Goal: Task Accomplishment & Management: Manage account settings

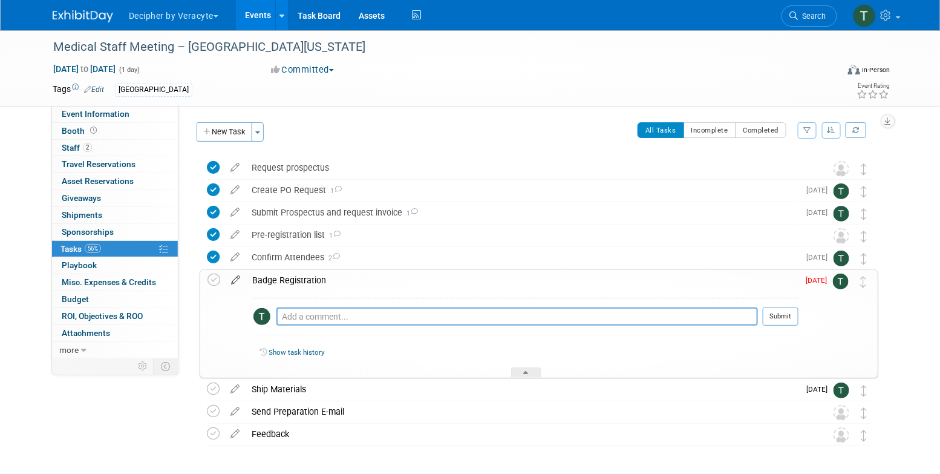
click at [237, 279] on icon at bounding box center [235, 277] width 21 height 15
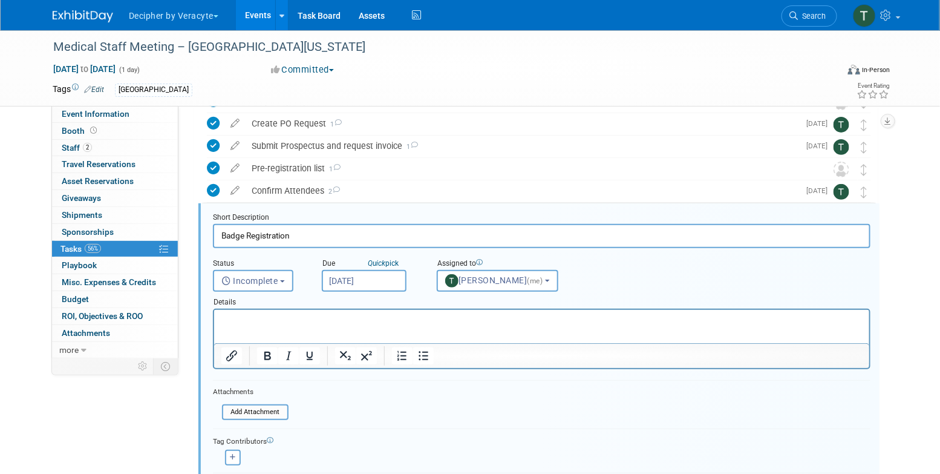
scroll to position [92, 0]
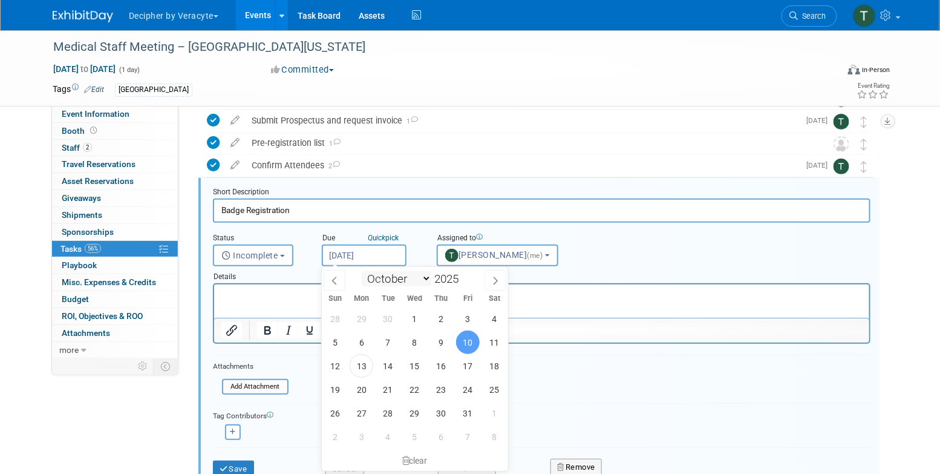
click at [361, 260] on input "[DATE]" at bounding box center [364, 255] width 85 height 22
click at [372, 390] on span "20" at bounding box center [362, 390] width 24 height 24
type input "Oct 20, 2025"
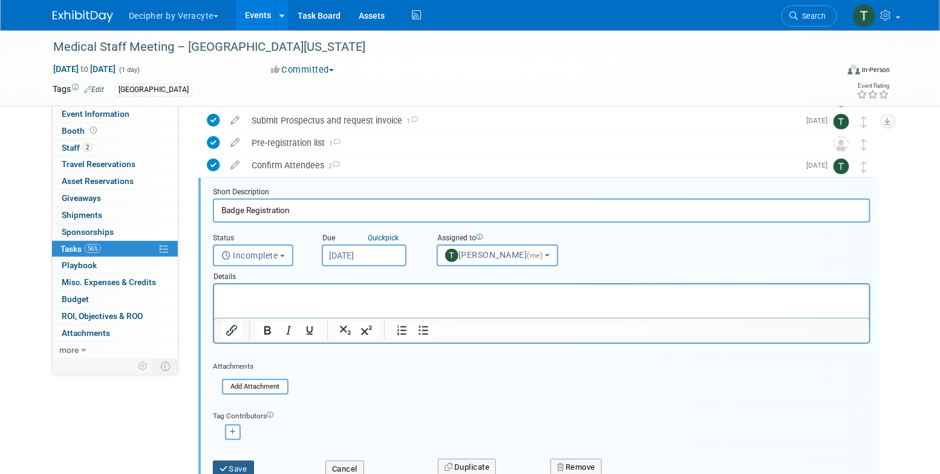
click at [241, 465] on button "Save" at bounding box center [233, 468] width 41 height 17
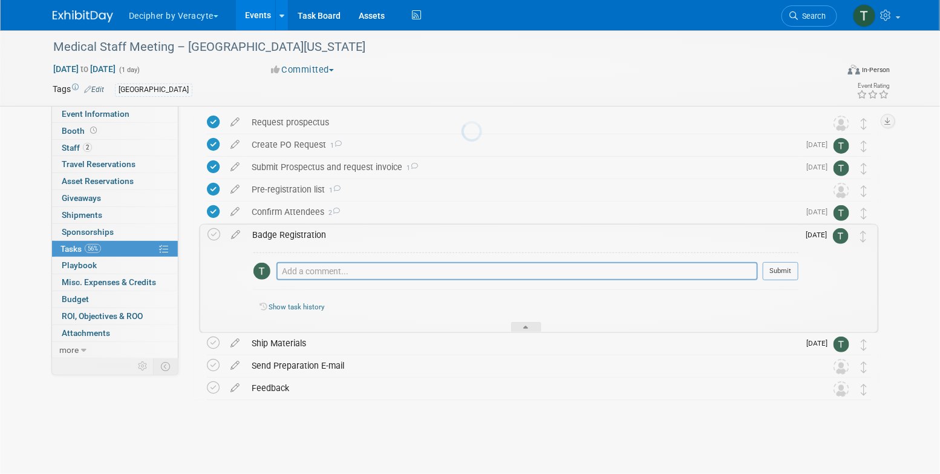
scroll to position [45, 0]
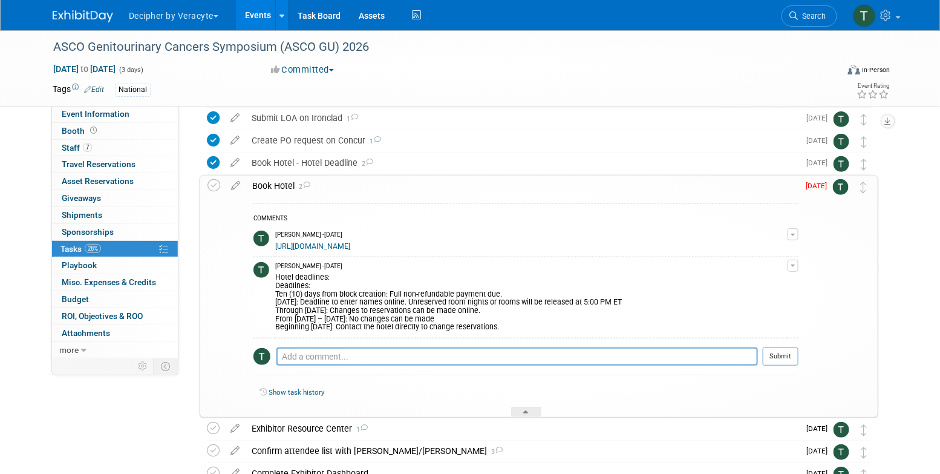
scroll to position [101, 0]
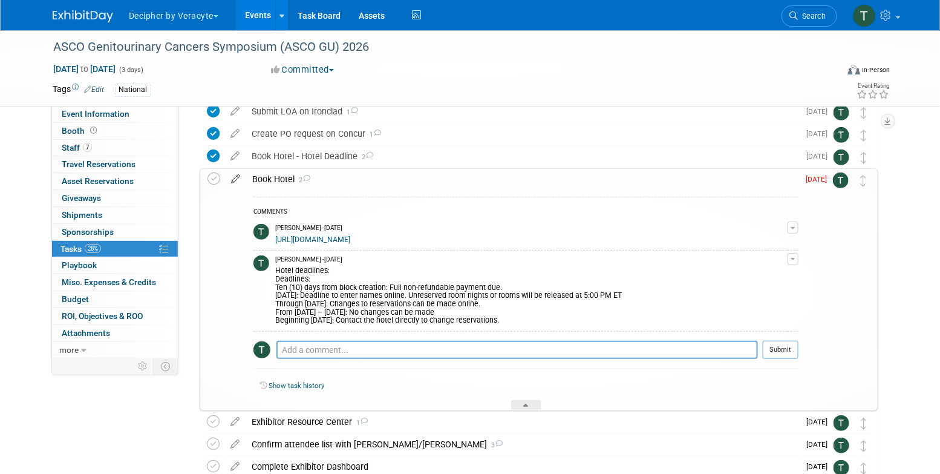
click at [239, 175] on icon at bounding box center [235, 176] width 21 height 15
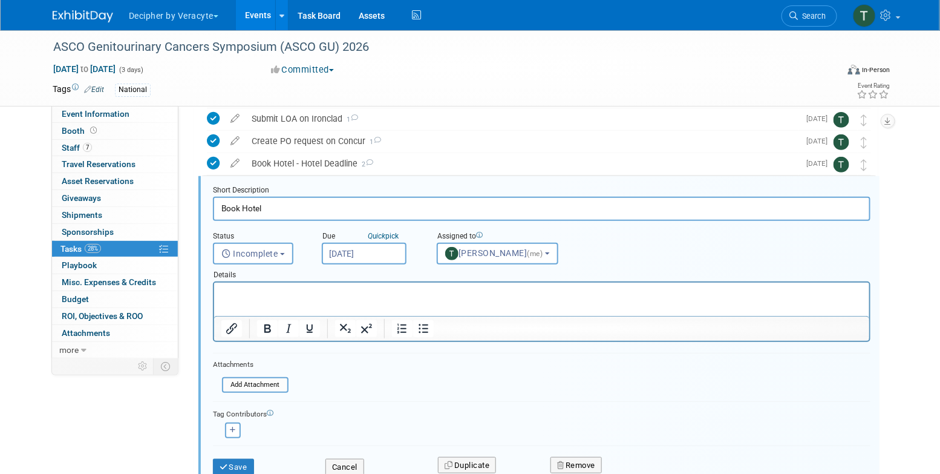
scroll to position [92, 0]
click at [345, 252] on input "[DATE]" at bounding box center [364, 255] width 85 height 22
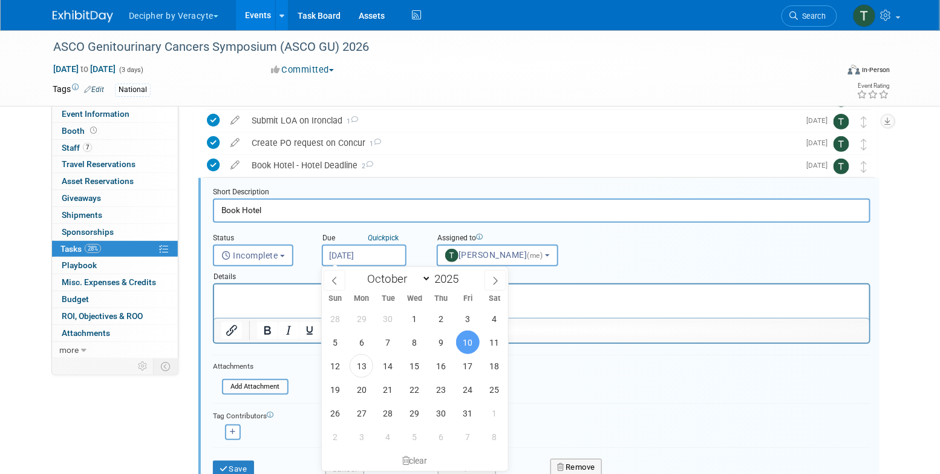
click at [375, 395] on div "28 29 30 1 2 3 4 5 6 7 8 9 10 11 12 13 14 15 16 17 18 19 20 21 22 23 24 25 26 2…" at bounding box center [415, 378] width 186 height 142
click at [385, 395] on span "21" at bounding box center [388, 390] width 24 height 24
type input "Oct 21, 2025"
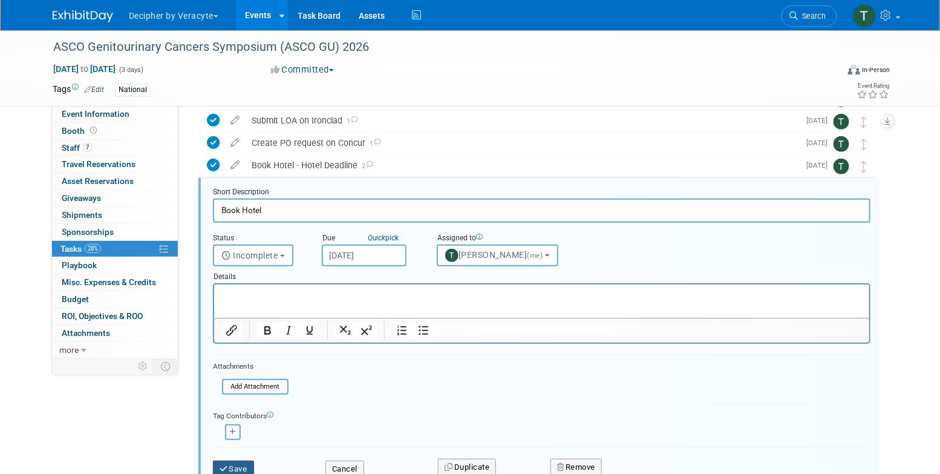
click at [243, 462] on button "Save" at bounding box center [233, 468] width 41 height 17
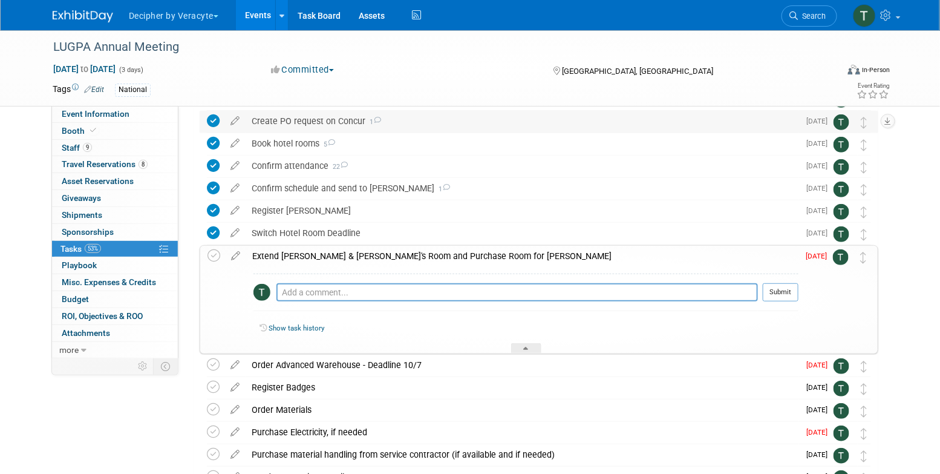
scroll to position [115, 0]
click at [240, 259] on link at bounding box center [235, 254] width 21 height 11
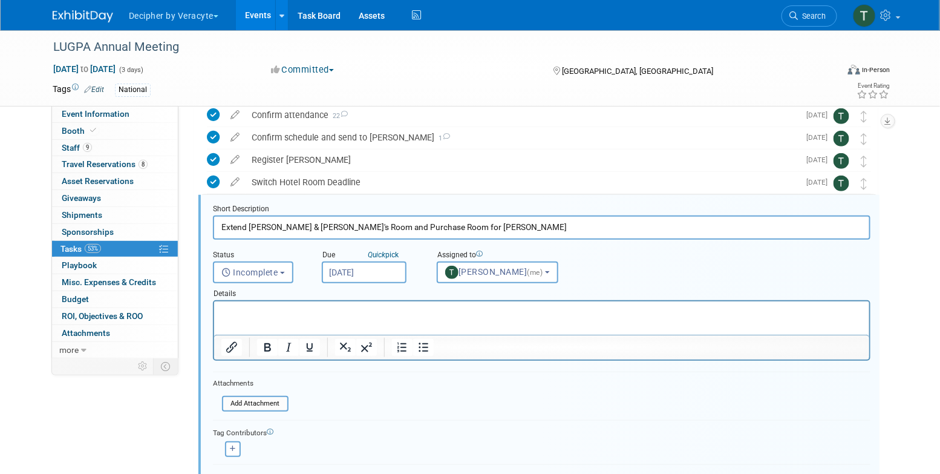
scroll to position [182, 0]
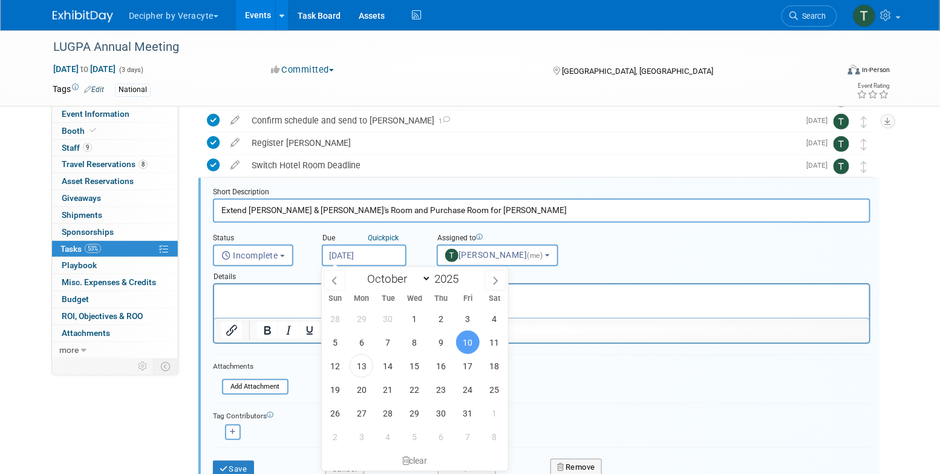
click at [389, 257] on input "[DATE]" at bounding box center [364, 255] width 85 height 22
click at [413, 365] on span "15" at bounding box center [415, 366] width 24 height 24
type input "Oct 15, 2025"
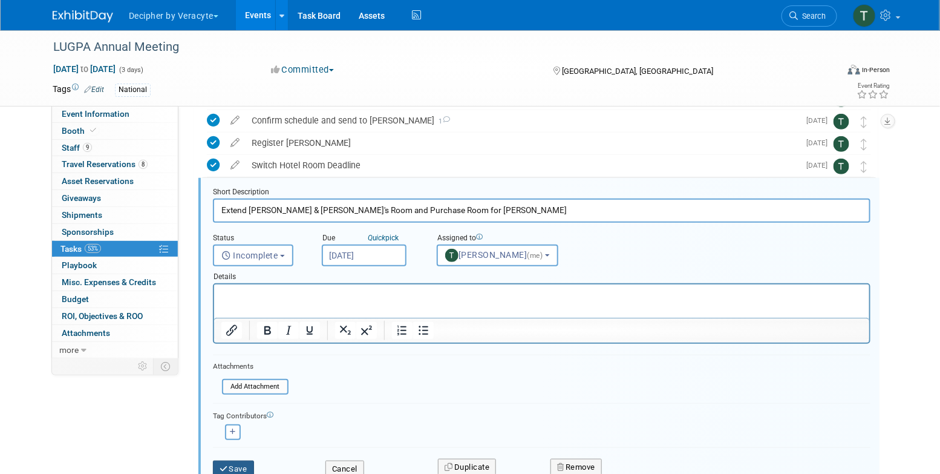
click at [253, 462] on button "Save" at bounding box center [233, 468] width 41 height 17
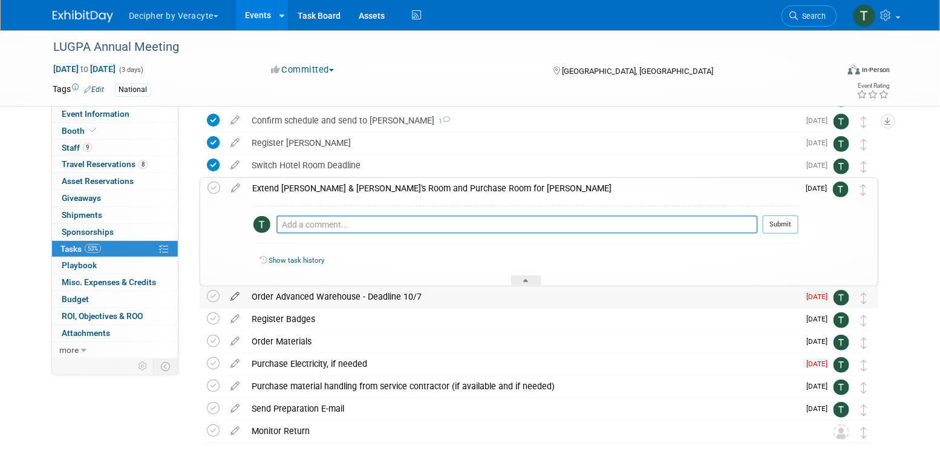
click at [236, 293] on icon at bounding box center [234, 293] width 21 height 15
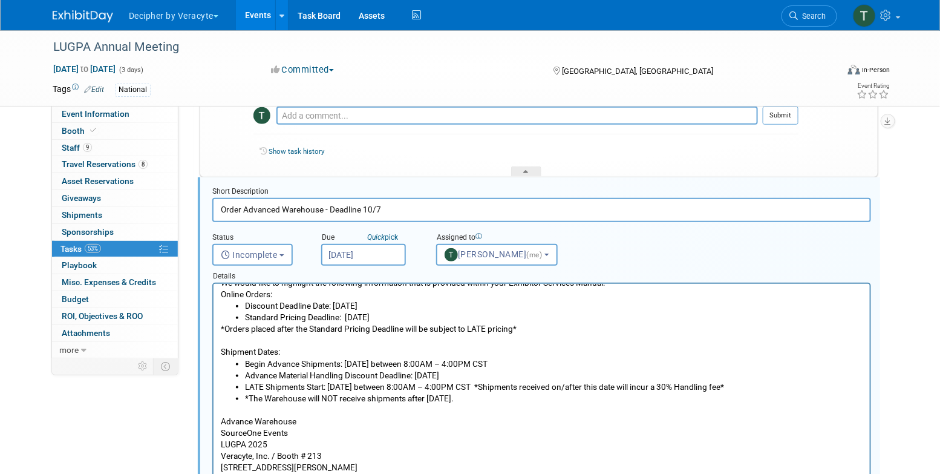
scroll to position [361, 0]
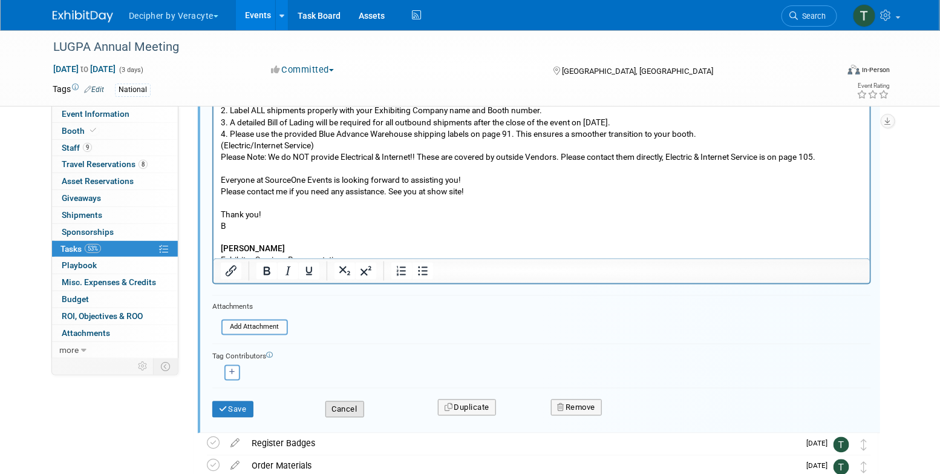
click at [355, 410] on button "Cancel" at bounding box center [345, 409] width 39 height 17
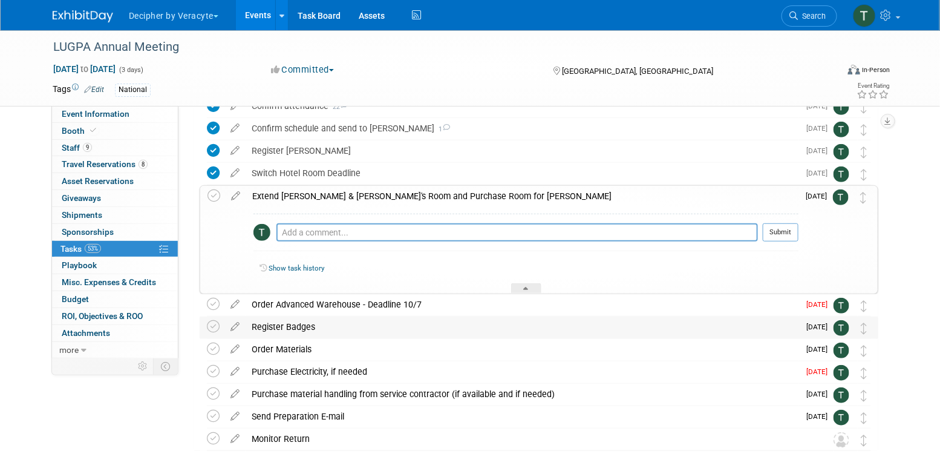
scroll to position [170, 0]
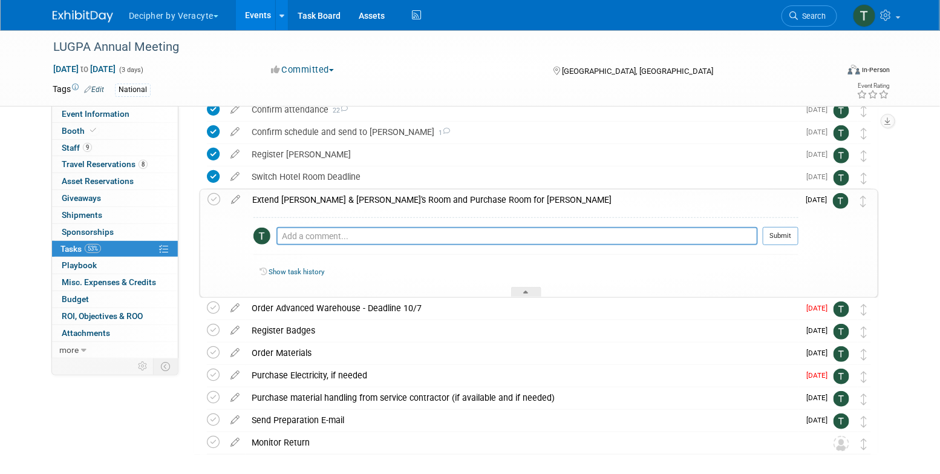
click at [439, 194] on div "Extend Julie & Steve's Room and Purchase Room for Jon Earhart" at bounding box center [522, 199] width 552 height 21
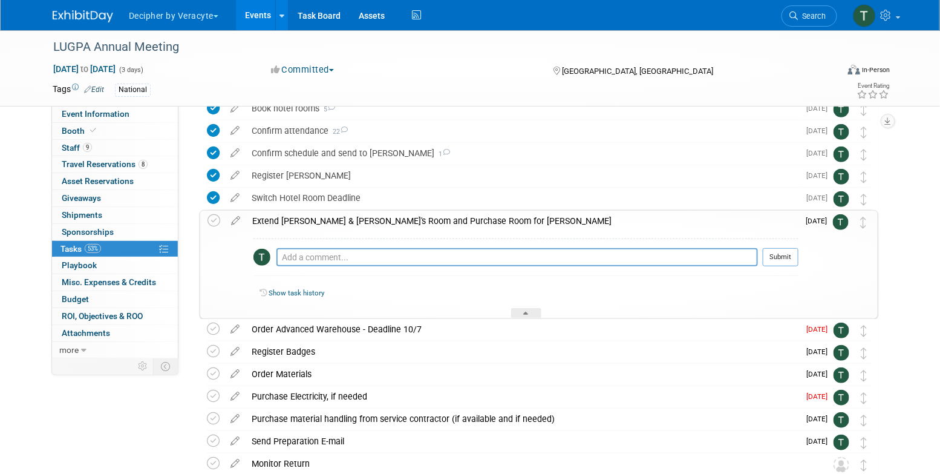
scroll to position [137, 0]
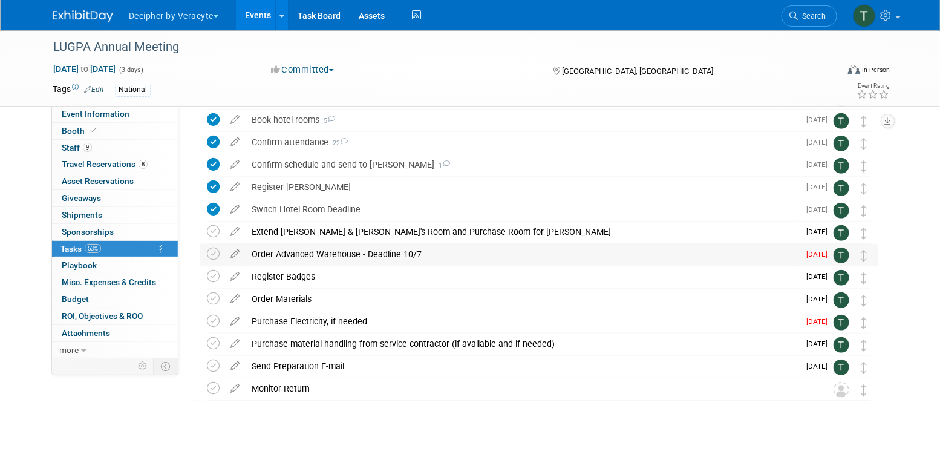
click at [422, 250] on div "Order Advanced Warehouse - Deadline 10/7" at bounding box center [523, 254] width 554 height 21
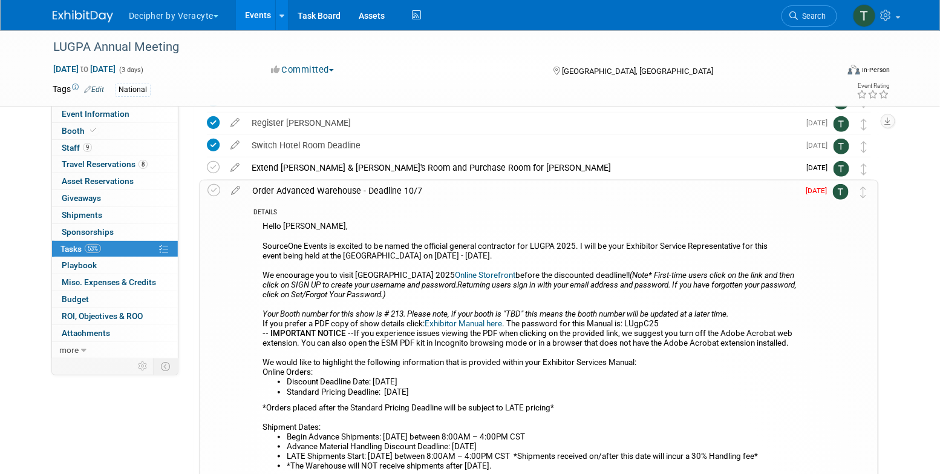
scroll to position [200, 0]
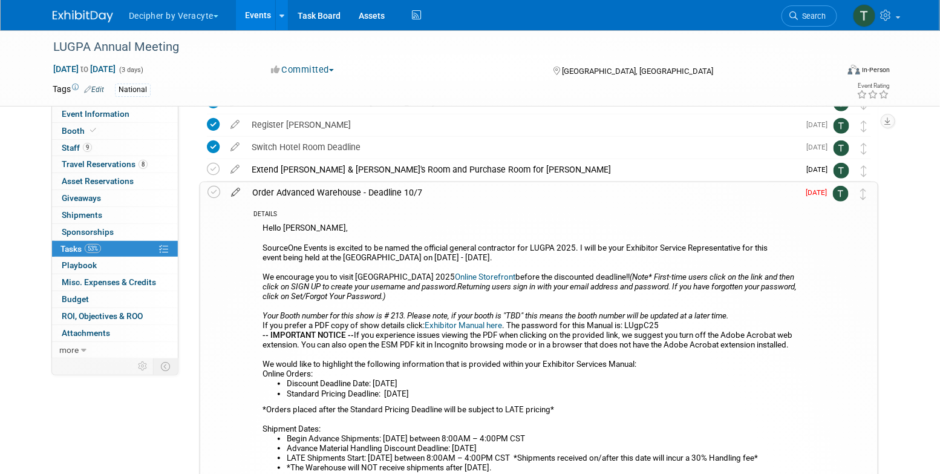
click at [236, 192] on icon at bounding box center [235, 189] width 21 height 15
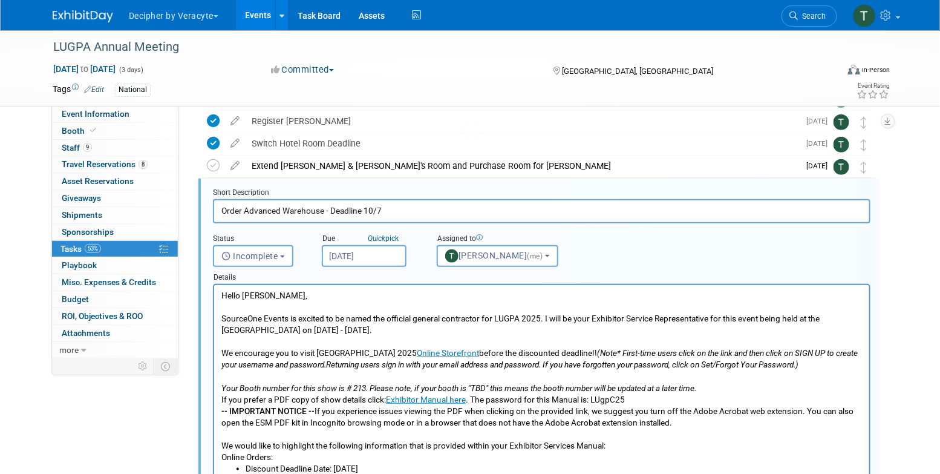
scroll to position [204, 0]
click at [398, 267] on div "Details" at bounding box center [542, 274] width 658 height 17
click at [393, 260] on input "Oct 13, 2025" at bounding box center [364, 255] width 85 height 22
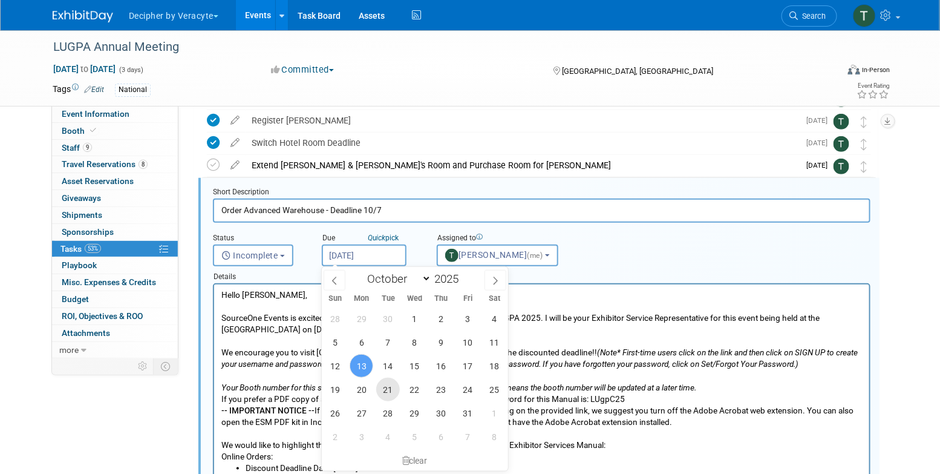
click at [382, 391] on span "21" at bounding box center [388, 390] width 24 height 24
type input "Oct 21, 2025"
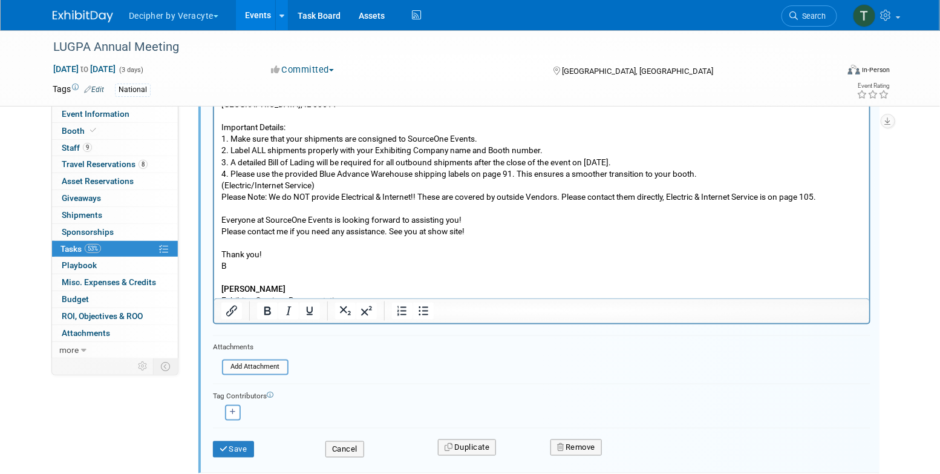
scroll to position [495, 0]
click at [238, 445] on button "Save" at bounding box center [233, 450] width 41 height 17
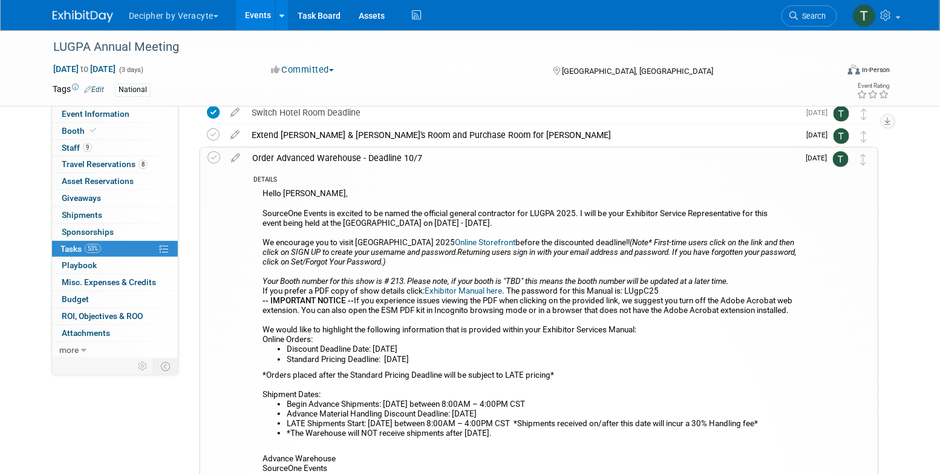
scroll to position [190, 0]
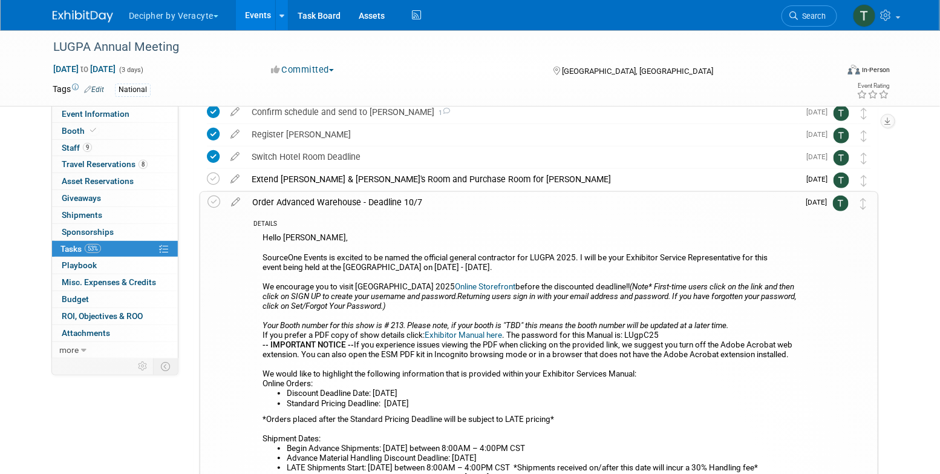
click at [512, 197] on div "Order Advanced Warehouse - Deadline 10/7" at bounding box center [522, 202] width 552 height 21
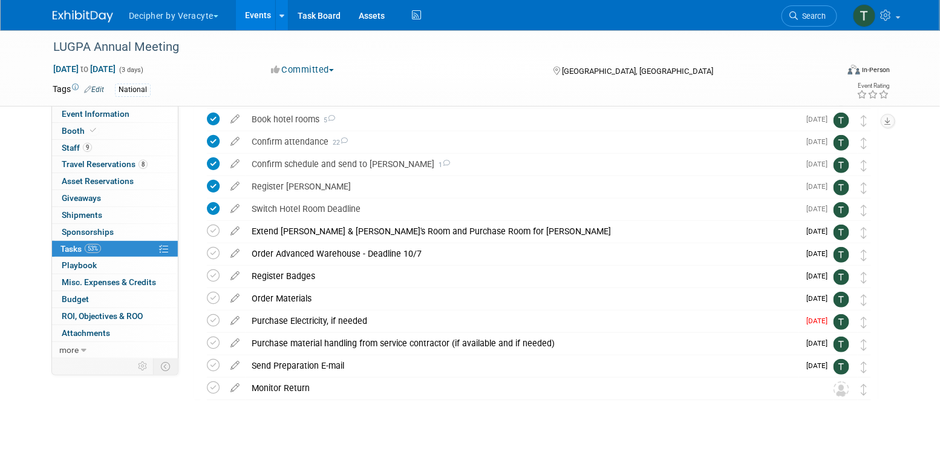
scroll to position [137, 0]
click at [237, 317] on icon at bounding box center [234, 318] width 21 height 15
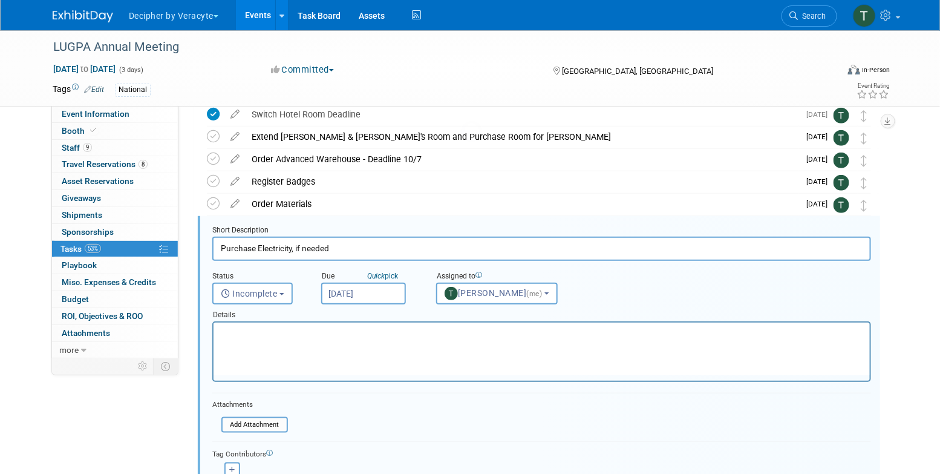
scroll to position [270, 0]
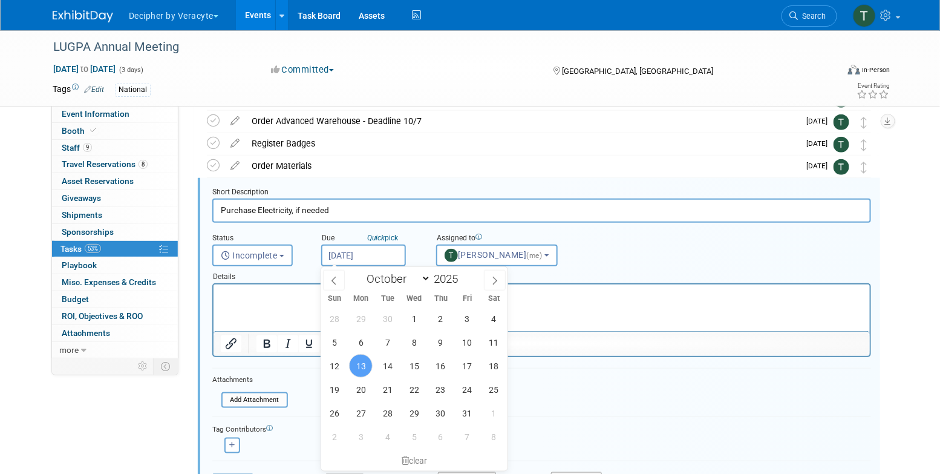
click at [360, 265] on input "Oct 13, 2025" at bounding box center [363, 255] width 85 height 22
click at [381, 375] on span "14" at bounding box center [388, 366] width 24 height 24
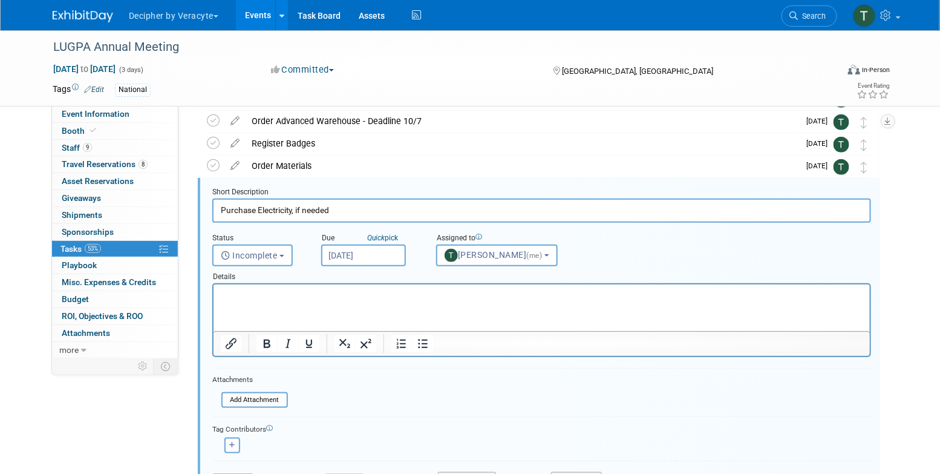
click at [379, 262] on input "Oct 14, 2025" at bounding box center [363, 255] width 85 height 22
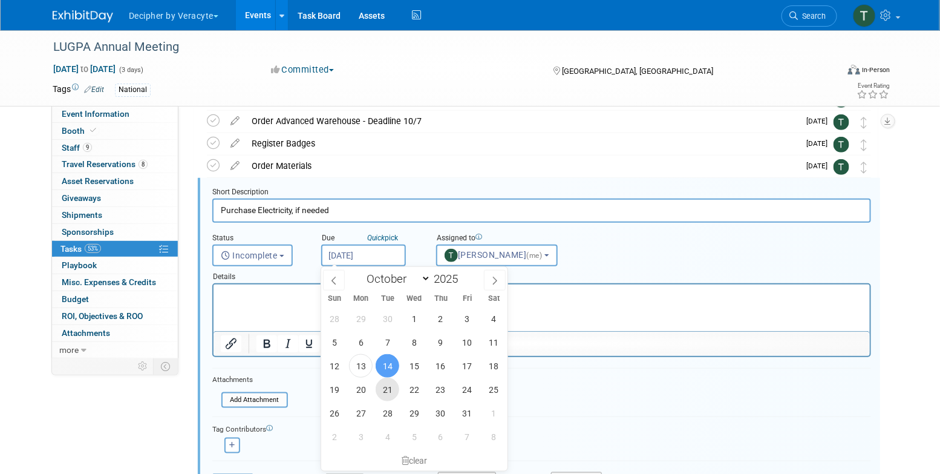
click at [387, 391] on span "21" at bounding box center [388, 390] width 24 height 24
type input "Oct 21, 2025"
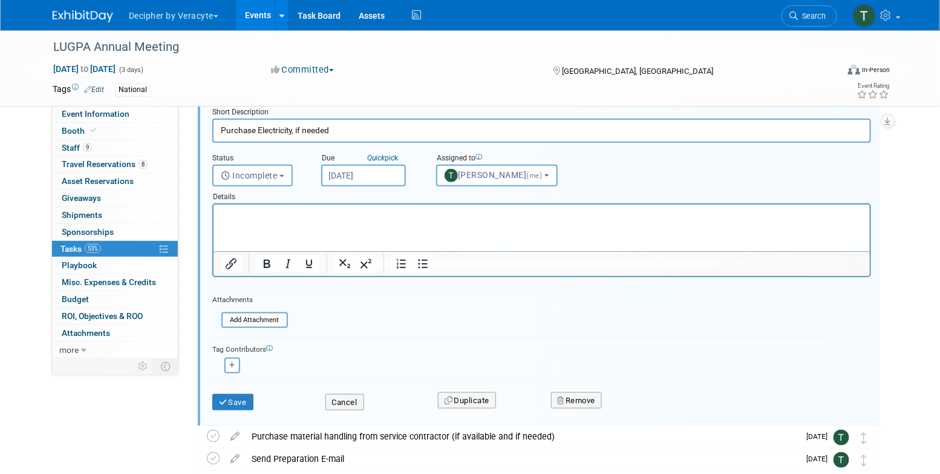
scroll to position [358, 0]
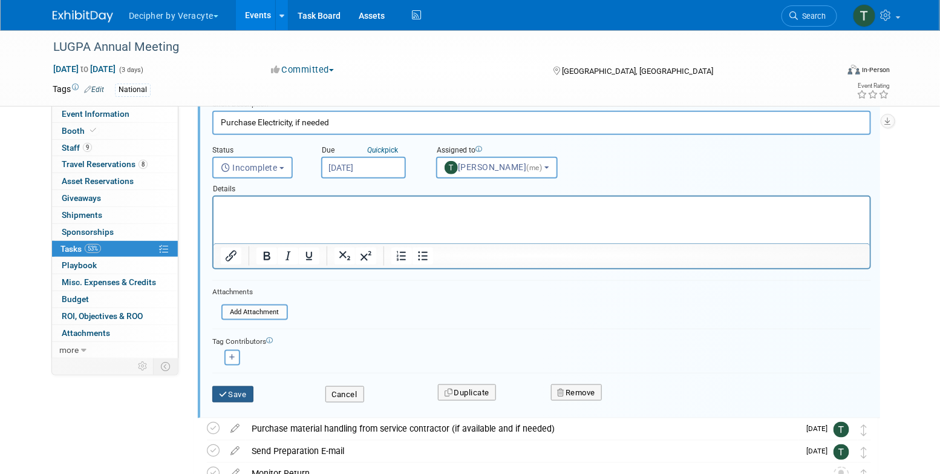
click at [221, 393] on icon "submit" at bounding box center [224, 394] width 10 height 8
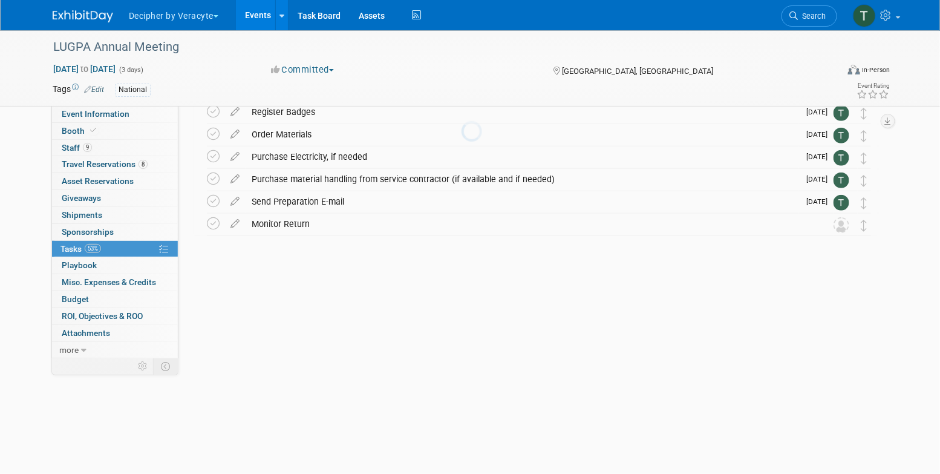
scroll to position [137, 0]
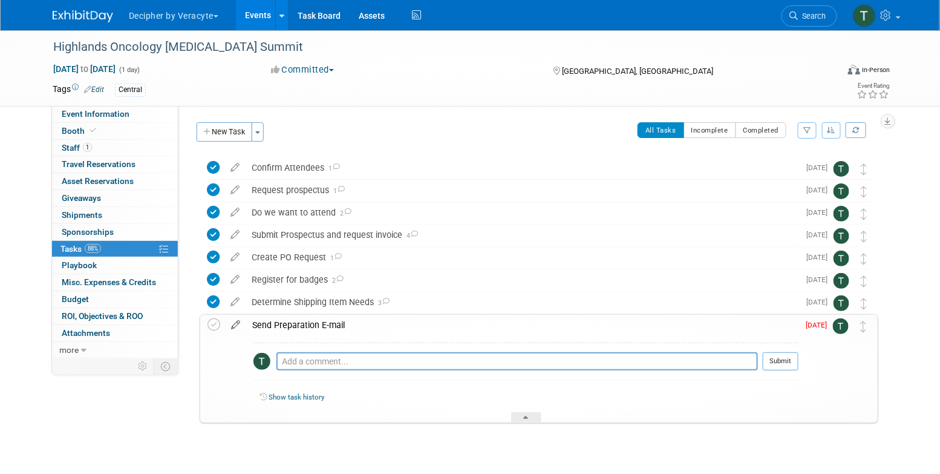
click at [241, 327] on icon at bounding box center [235, 322] width 21 height 15
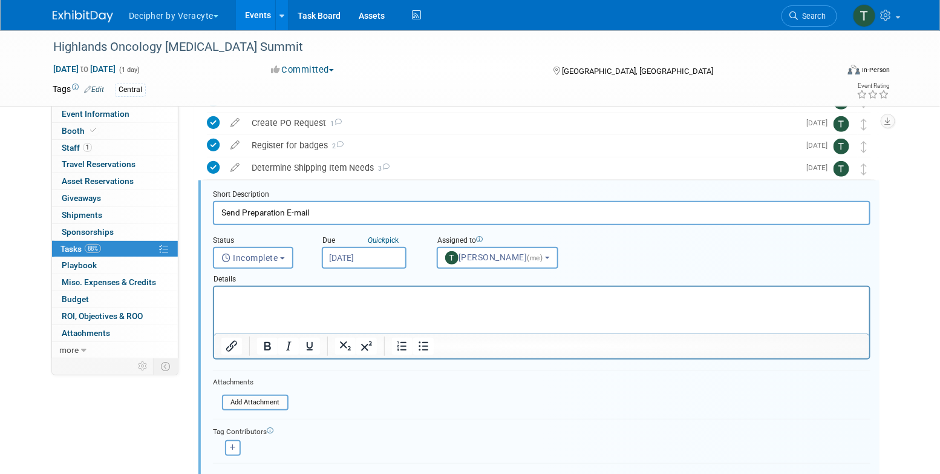
scroll to position [137, 0]
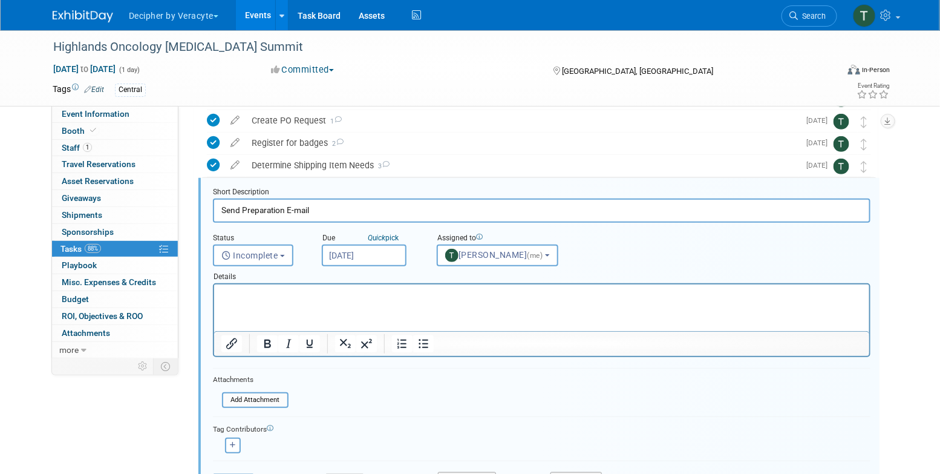
click at [373, 263] on input "[DATE]" at bounding box center [364, 255] width 85 height 22
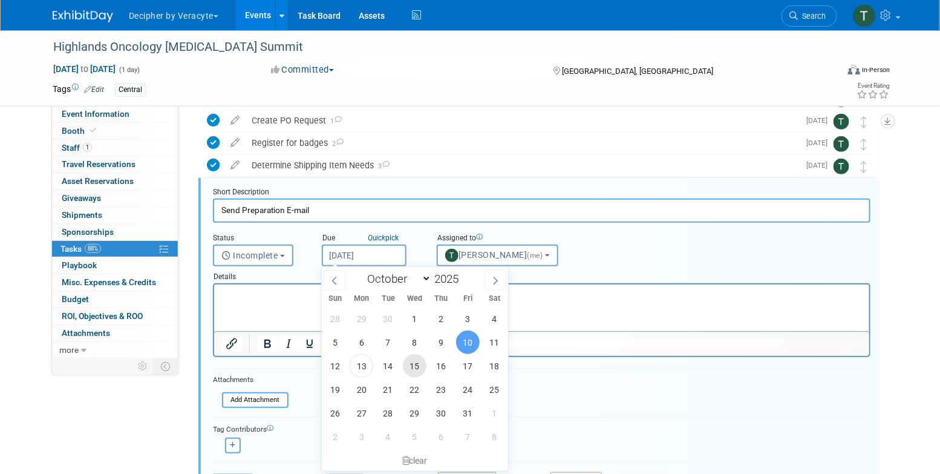
click at [416, 369] on span "15" at bounding box center [415, 366] width 24 height 24
type input "[DATE]"
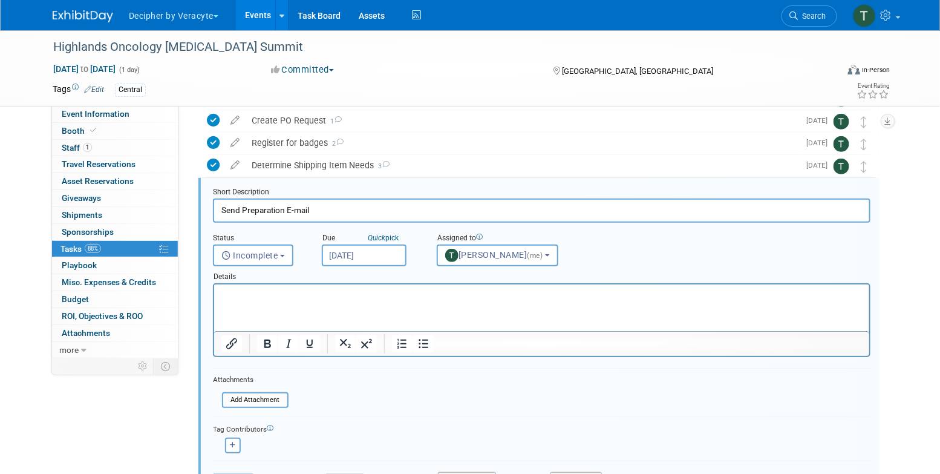
scroll to position [176, 0]
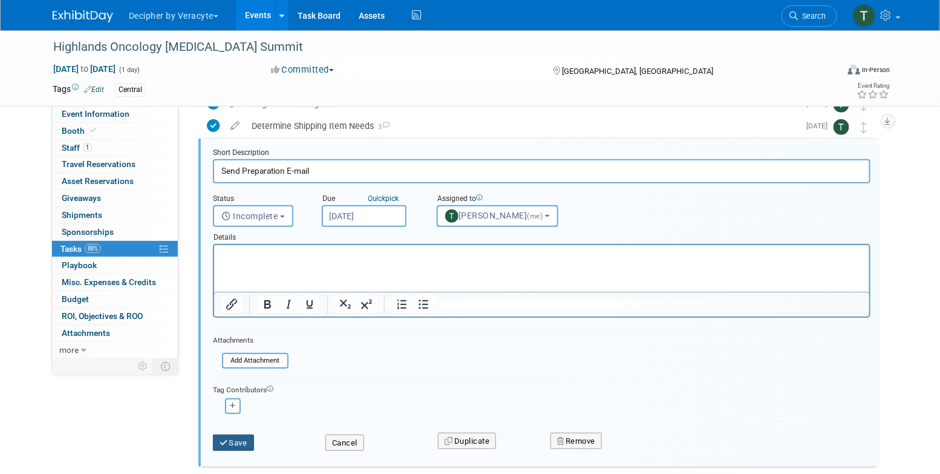
click at [241, 435] on button "Save" at bounding box center [233, 442] width 41 height 17
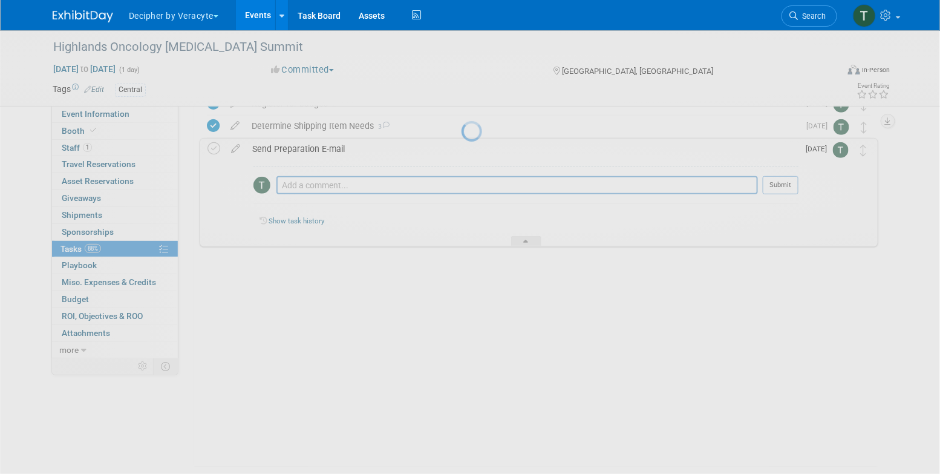
scroll to position [22, 0]
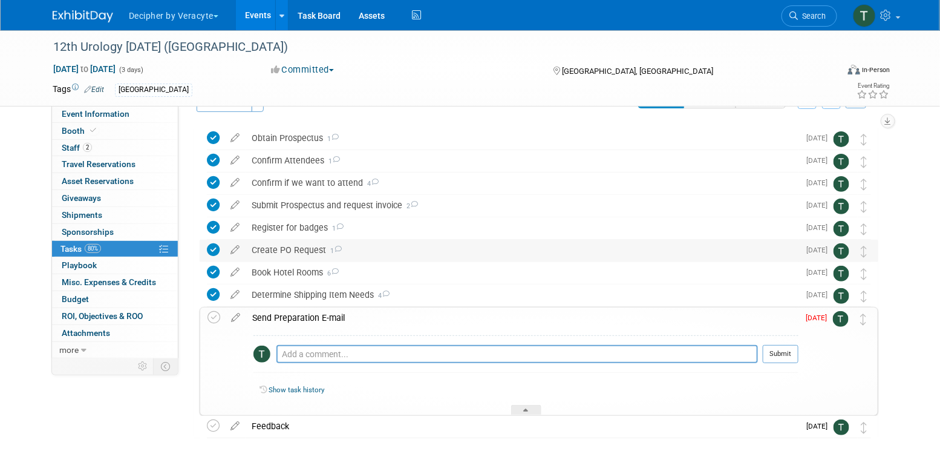
scroll to position [30, 0]
click at [238, 318] on icon at bounding box center [235, 314] width 21 height 15
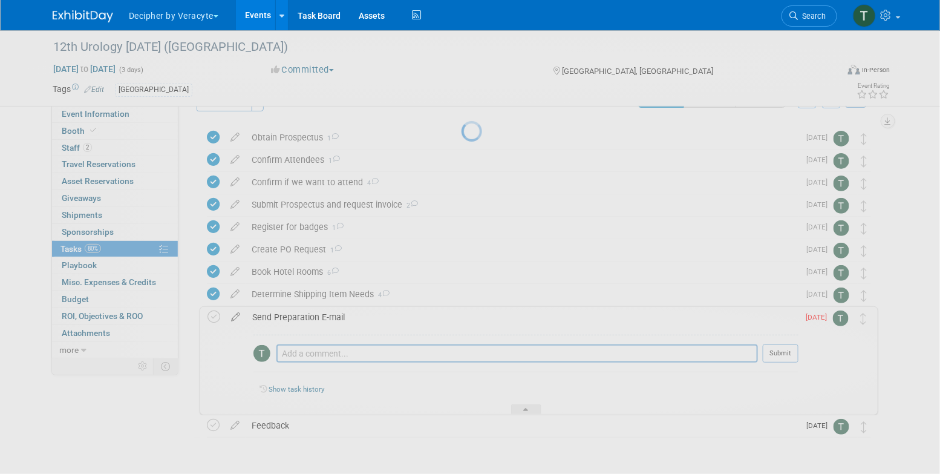
select select "9"
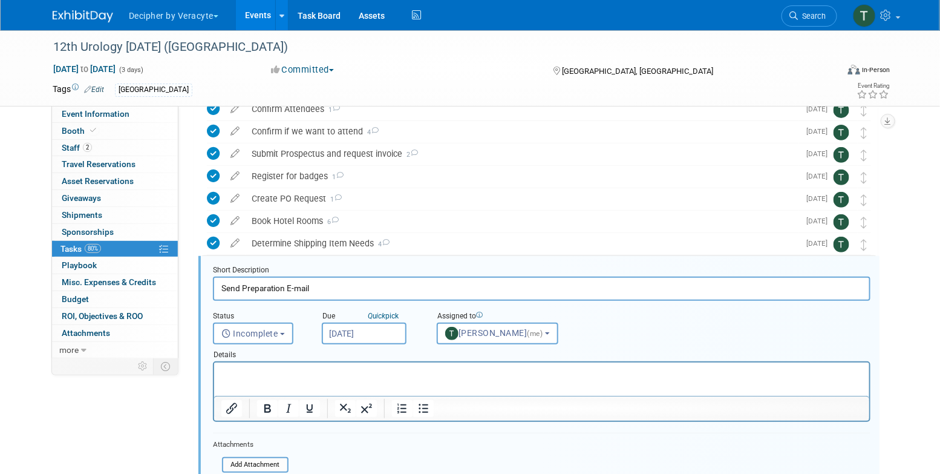
scroll to position [0, 0]
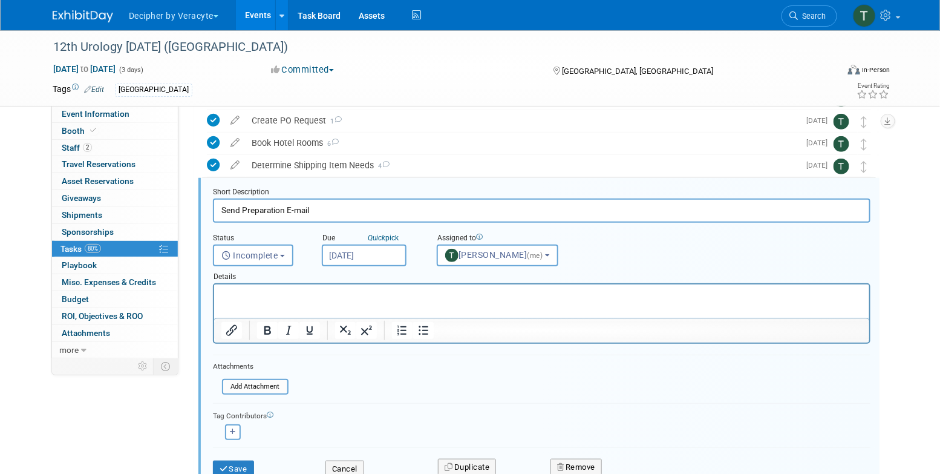
click at [369, 270] on div "Details" at bounding box center [542, 274] width 658 height 17
click at [370, 258] on input "[DATE]" at bounding box center [364, 255] width 85 height 22
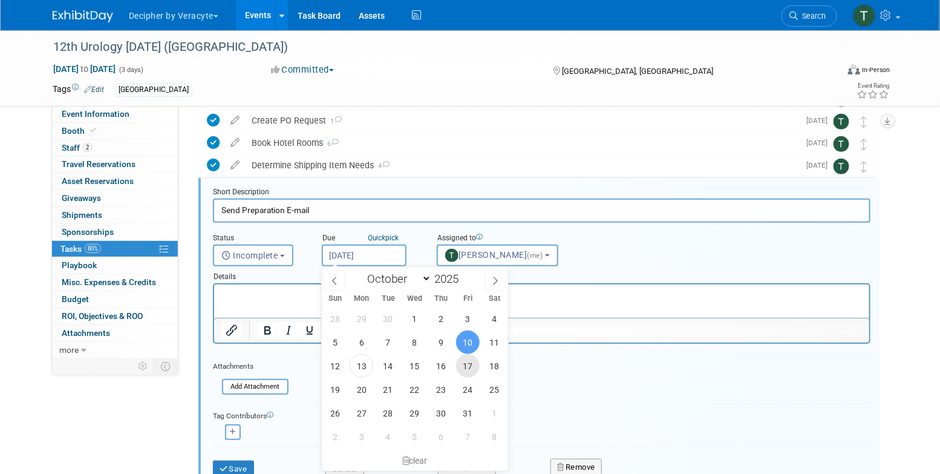
click at [464, 368] on span "17" at bounding box center [468, 366] width 24 height 24
type input "[DATE]"
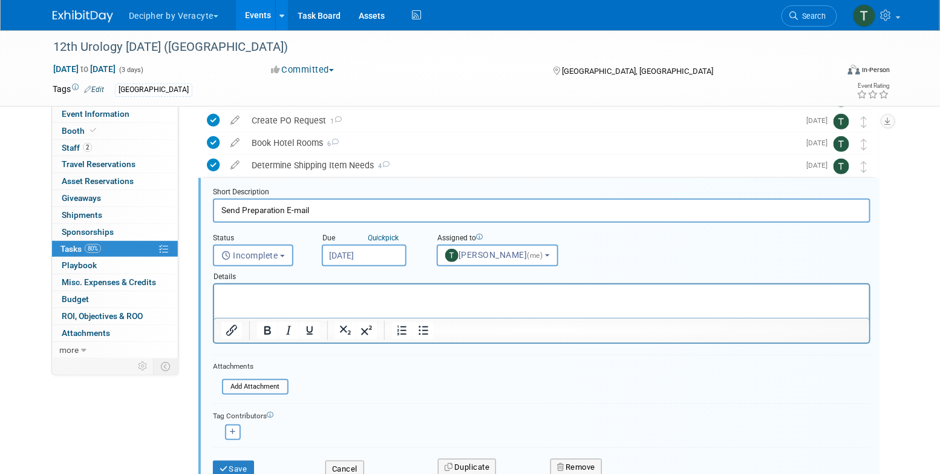
click at [238, 456] on div "Save" at bounding box center [260, 465] width 113 height 25
click at [238, 463] on button "Save" at bounding box center [233, 468] width 41 height 17
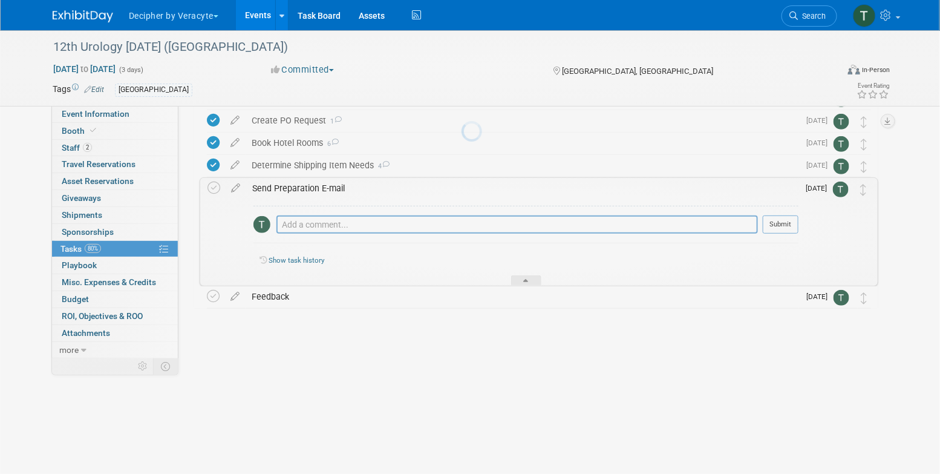
scroll to position [67, 0]
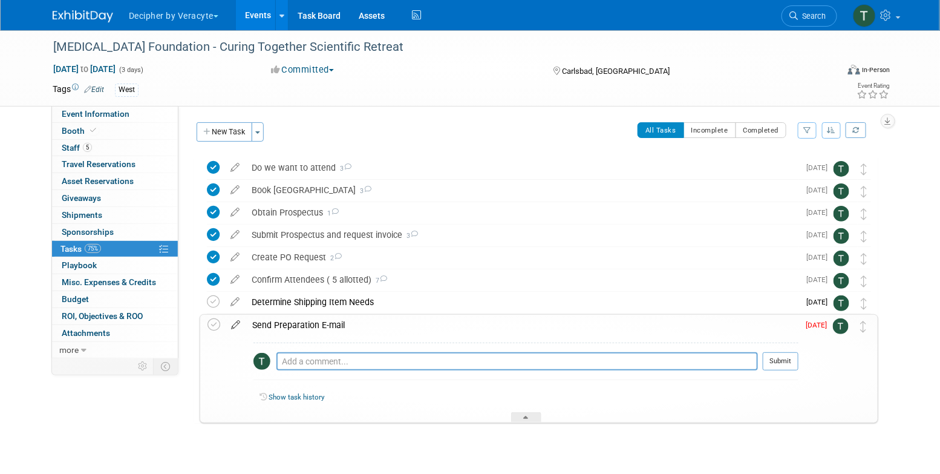
click at [234, 328] on icon at bounding box center [235, 322] width 21 height 15
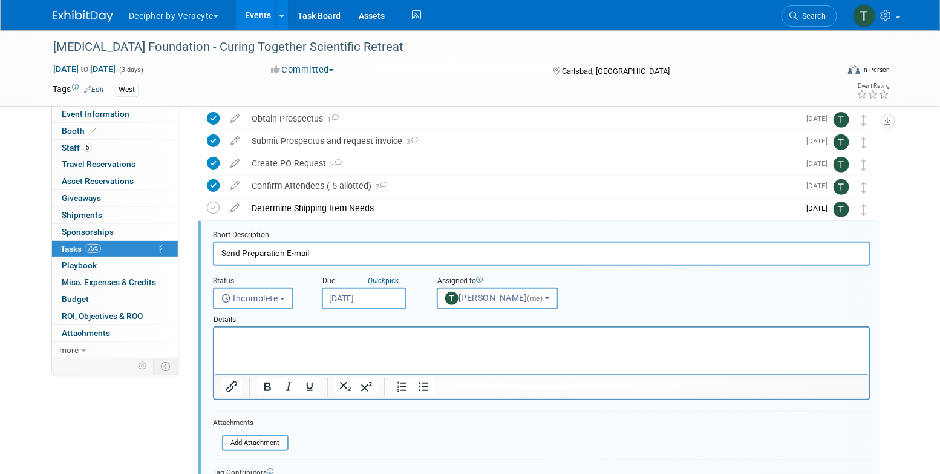
scroll to position [242, 0]
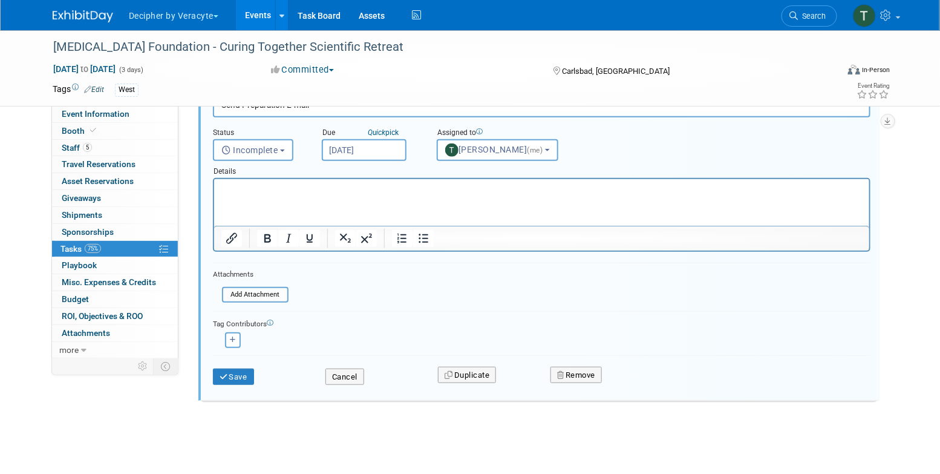
click at [369, 376] on div "Cancel" at bounding box center [372, 373] width 113 height 25
click at [353, 381] on button "Cancel" at bounding box center [345, 376] width 39 height 17
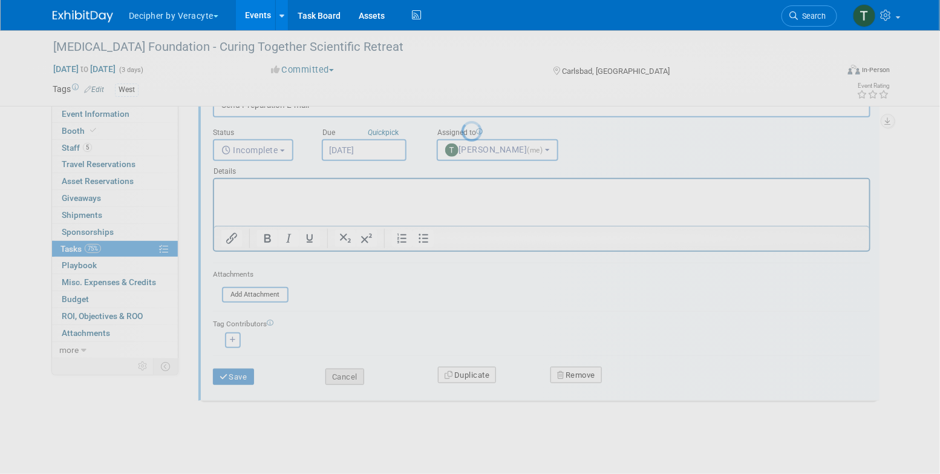
scroll to position [22, 0]
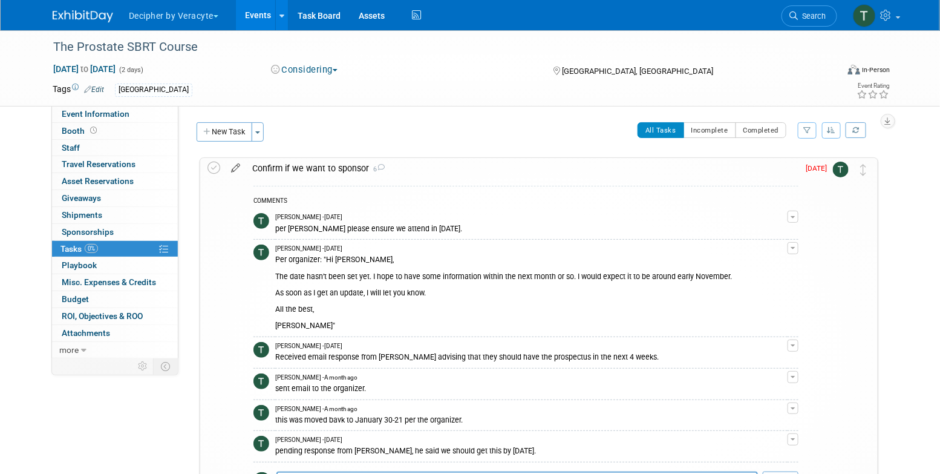
click at [240, 168] on icon at bounding box center [235, 165] width 21 height 15
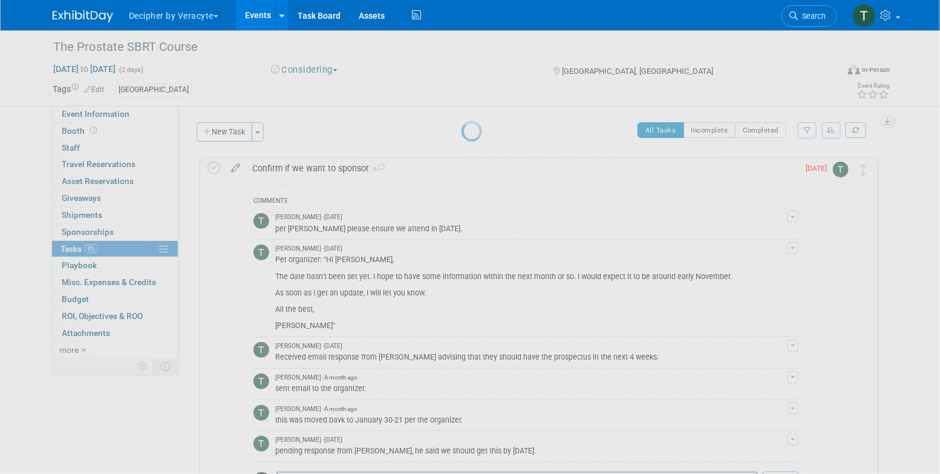
select select "9"
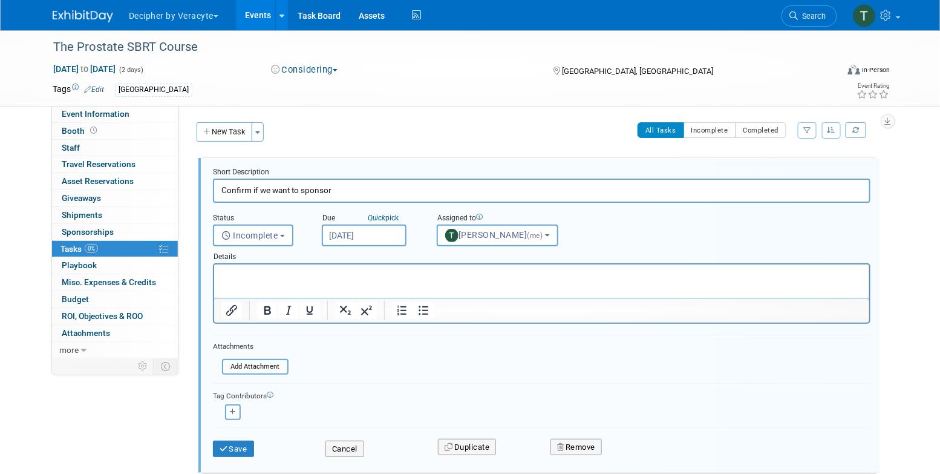
click at [370, 230] on input "[DATE]" at bounding box center [364, 235] width 85 height 22
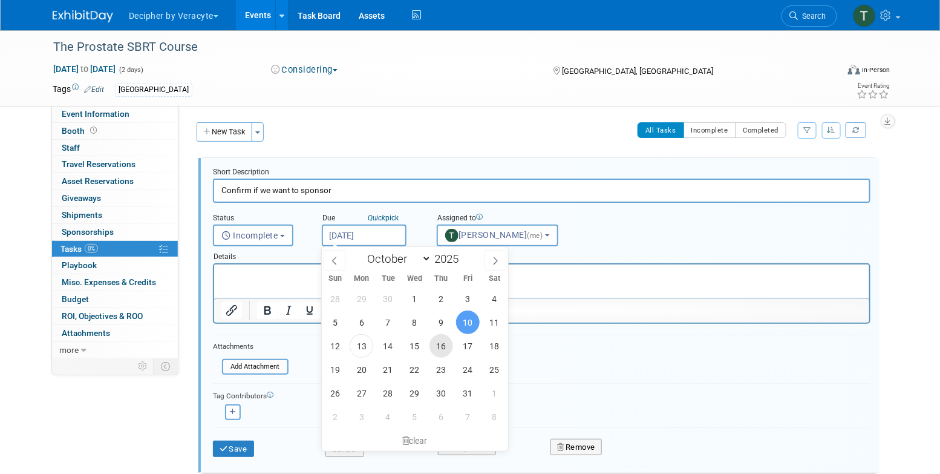
click at [443, 347] on span "16" at bounding box center [442, 346] width 24 height 24
type input "[DATE]"
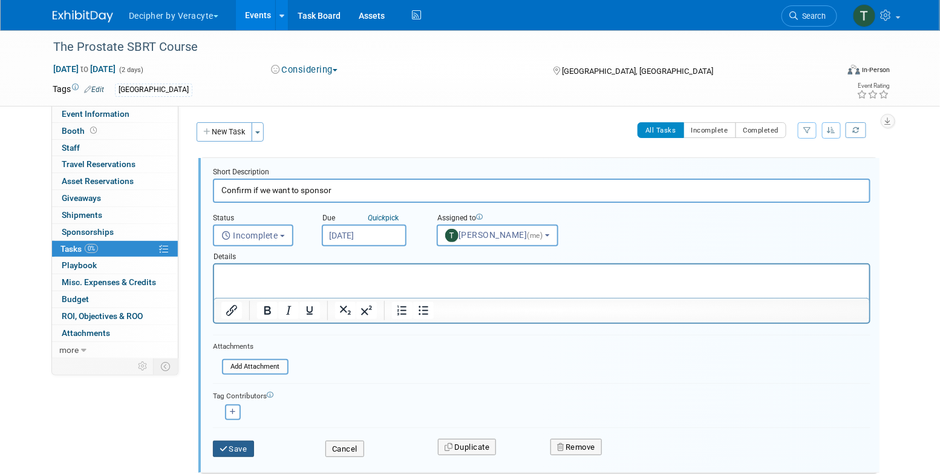
click at [237, 442] on button "Save" at bounding box center [233, 448] width 41 height 17
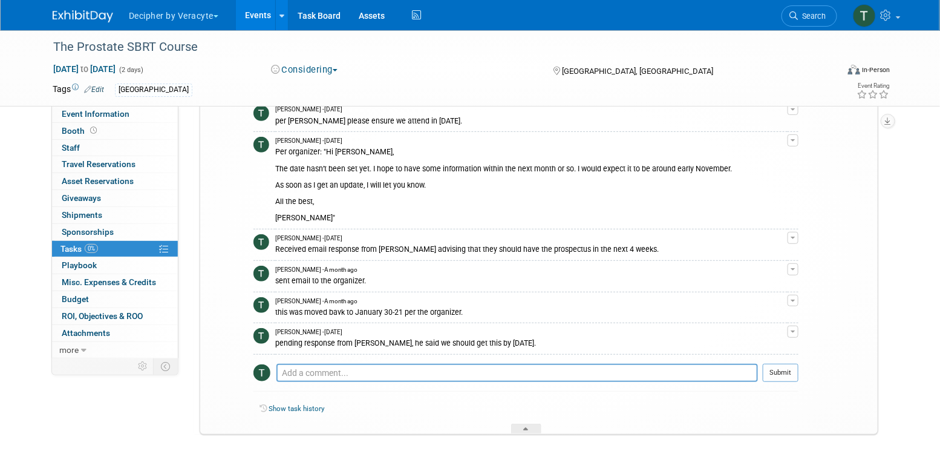
scroll to position [109, 0]
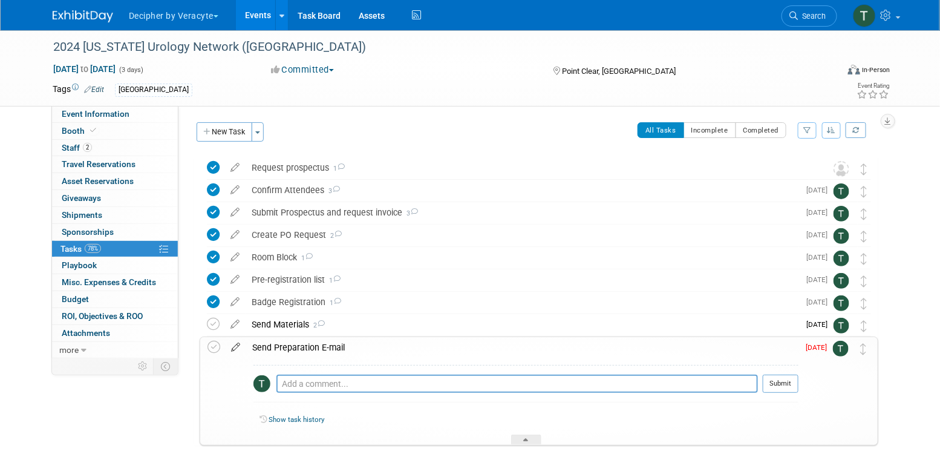
click at [240, 349] on icon at bounding box center [235, 344] width 21 height 15
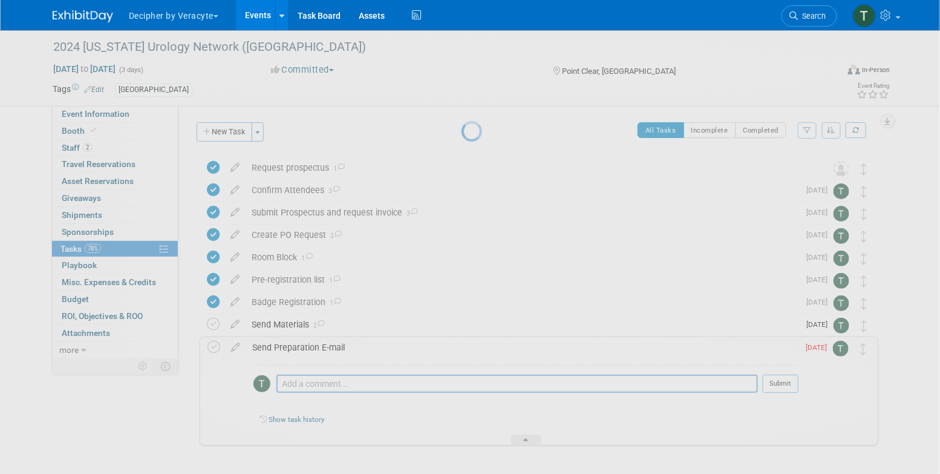
select select "9"
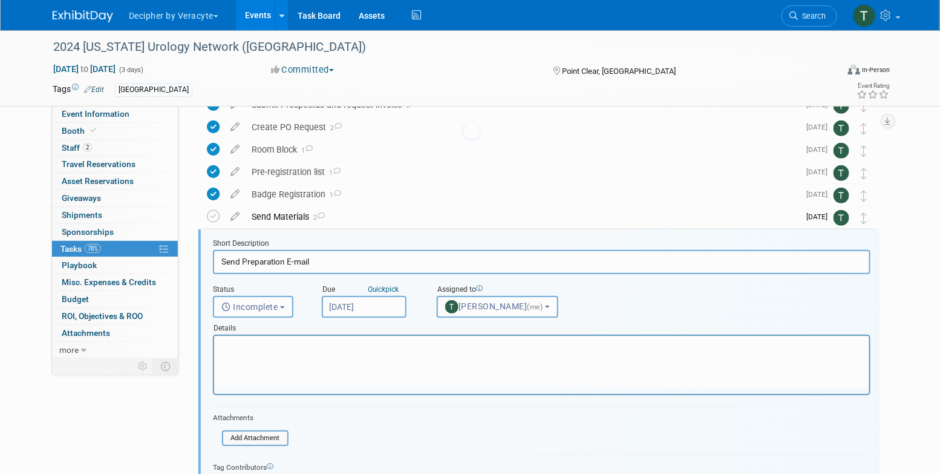
scroll to position [159, 0]
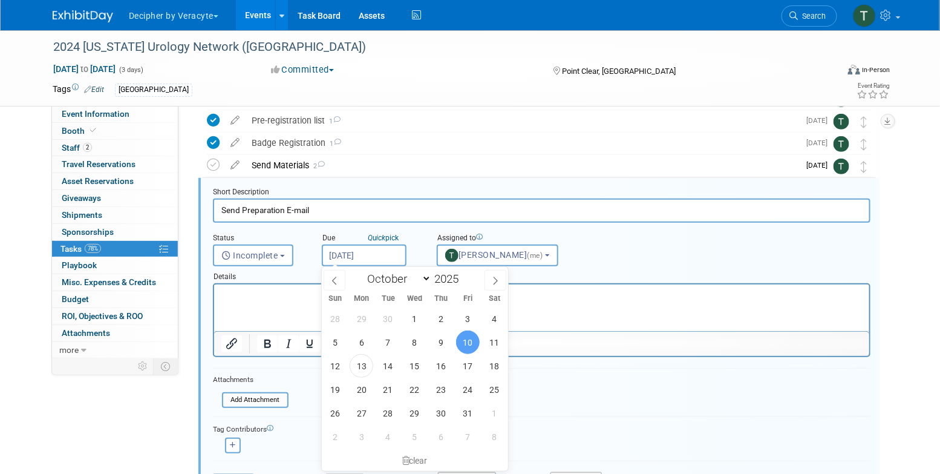
click at [364, 260] on input "[DATE]" at bounding box center [364, 255] width 85 height 22
click at [403, 363] on span "15" at bounding box center [415, 366] width 24 height 24
type input "Oct 15, 2025"
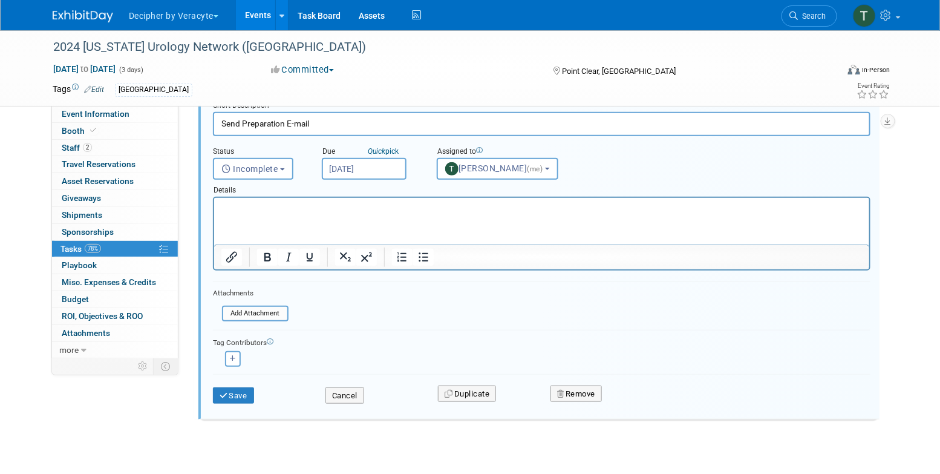
scroll to position [254, 0]
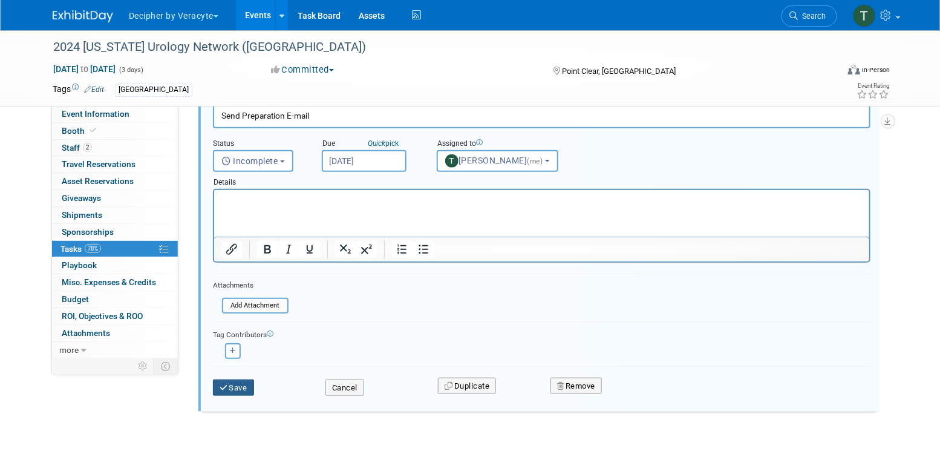
click at [243, 385] on button "Save" at bounding box center [233, 387] width 41 height 17
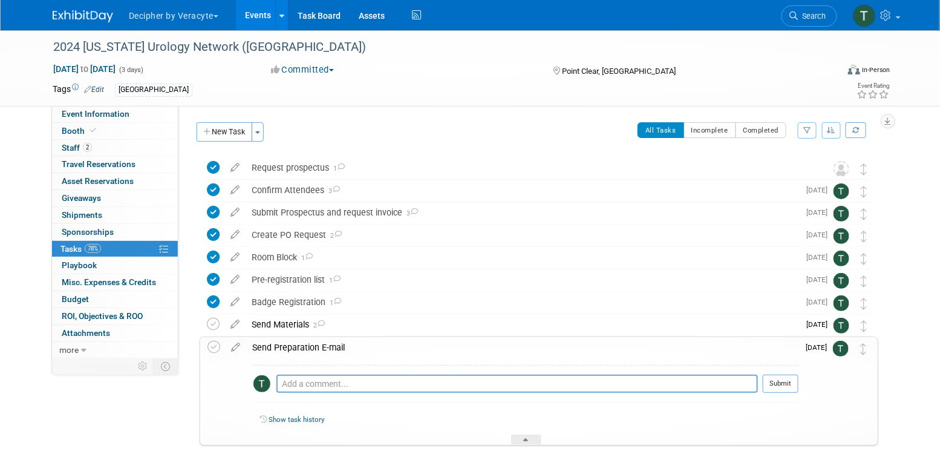
scroll to position [0, 0]
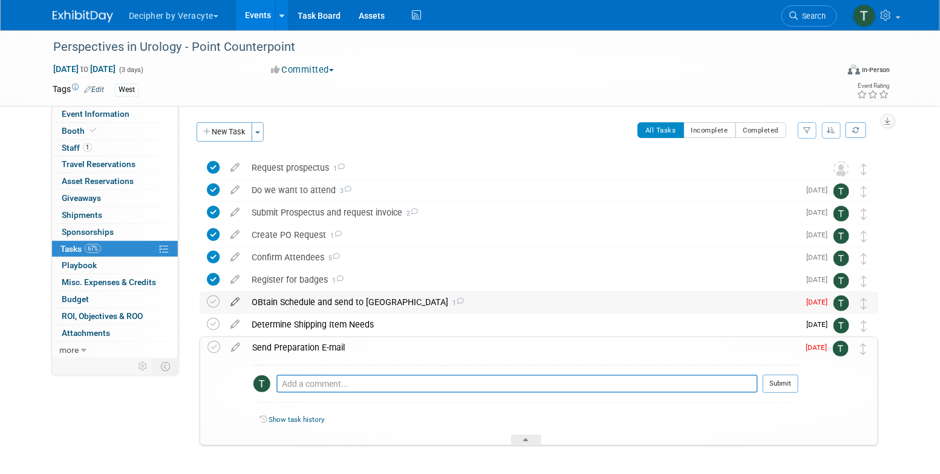
click at [235, 301] on icon at bounding box center [234, 299] width 21 height 15
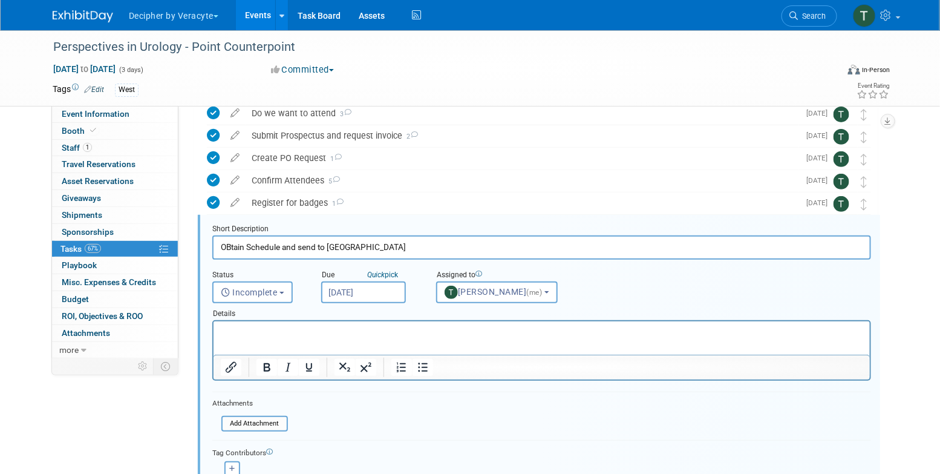
scroll to position [114, 0]
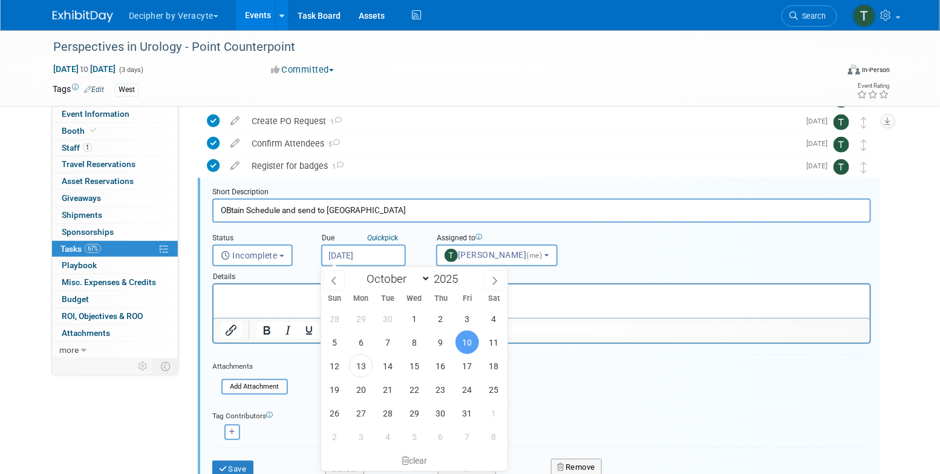
click at [372, 259] on input "[DATE]" at bounding box center [363, 255] width 85 height 22
click at [441, 361] on span "16" at bounding box center [441, 366] width 24 height 24
type input "[DATE]"
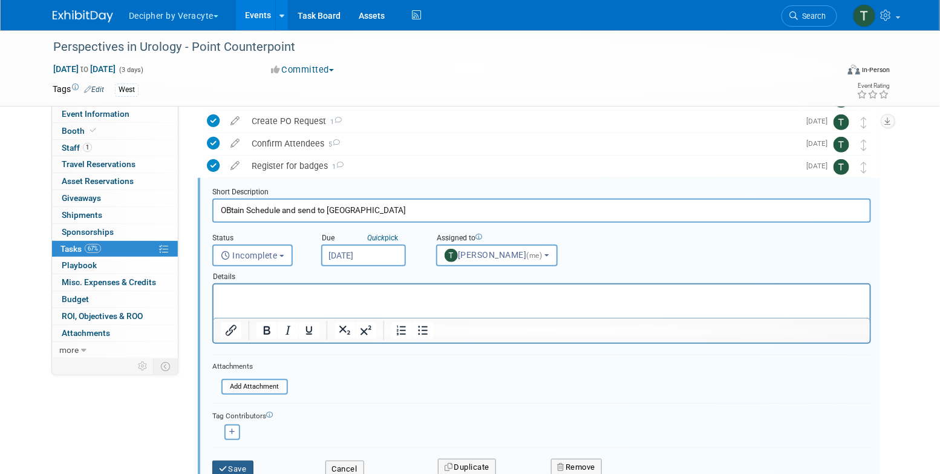
click at [247, 467] on button "Save" at bounding box center [232, 468] width 41 height 17
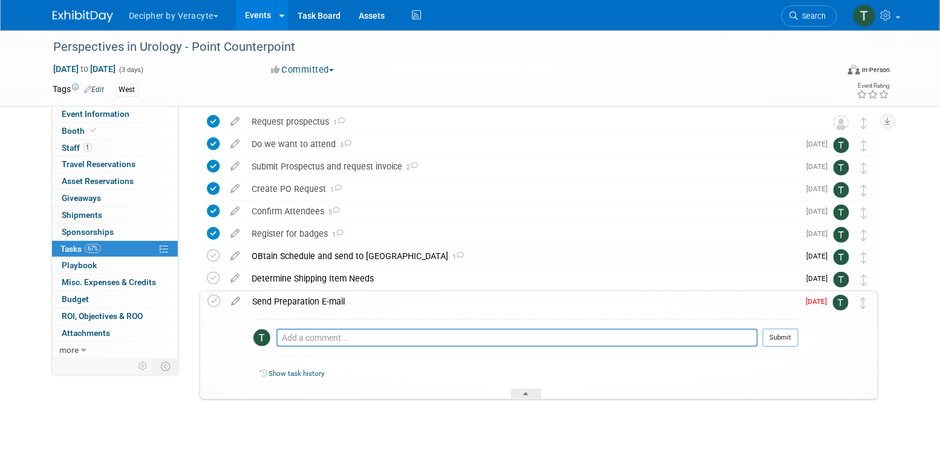
scroll to position [45, 0]
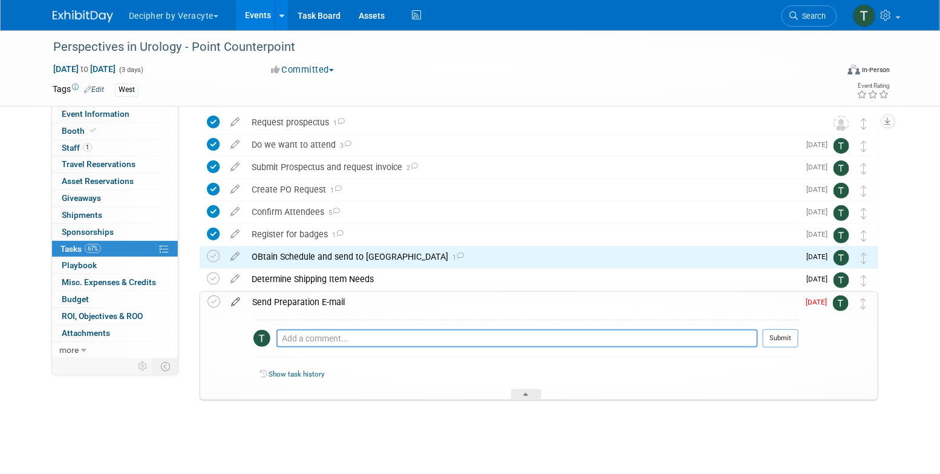
click at [235, 300] on icon at bounding box center [235, 299] width 21 height 15
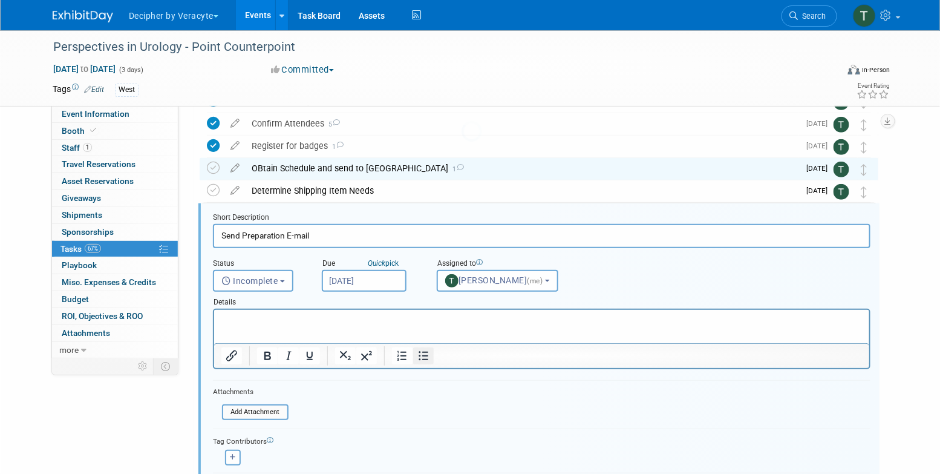
scroll to position [159, 0]
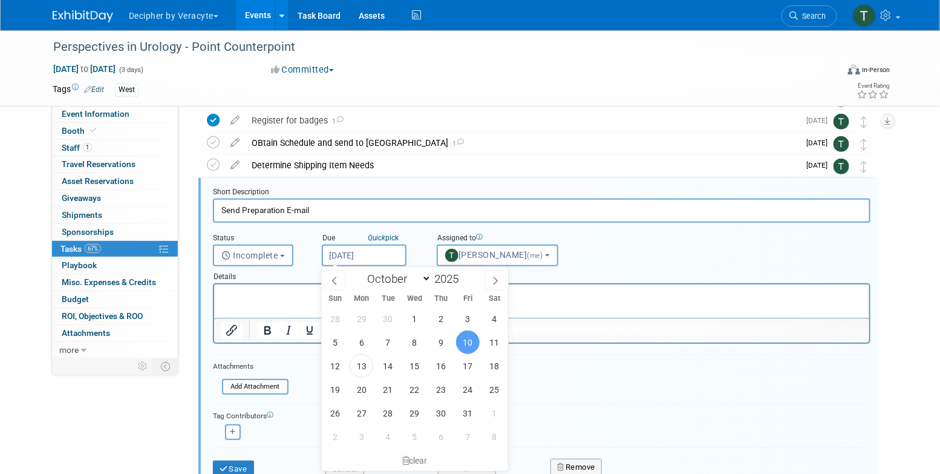
click at [387, 257] on input "[DATE]" at bounding box center [364, 255] width 85 height 22
click at [434, 362] on span "16" at bounding box center [442, 366] width 24 height 24
type input "Oct 16, 2025"
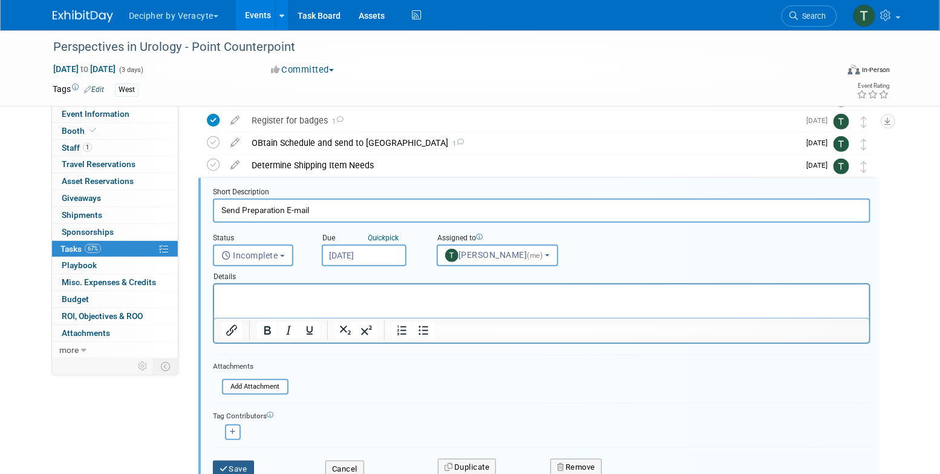
click at [246, 462] on button "Save" at bounding box center [233, 468] width 41 height 17
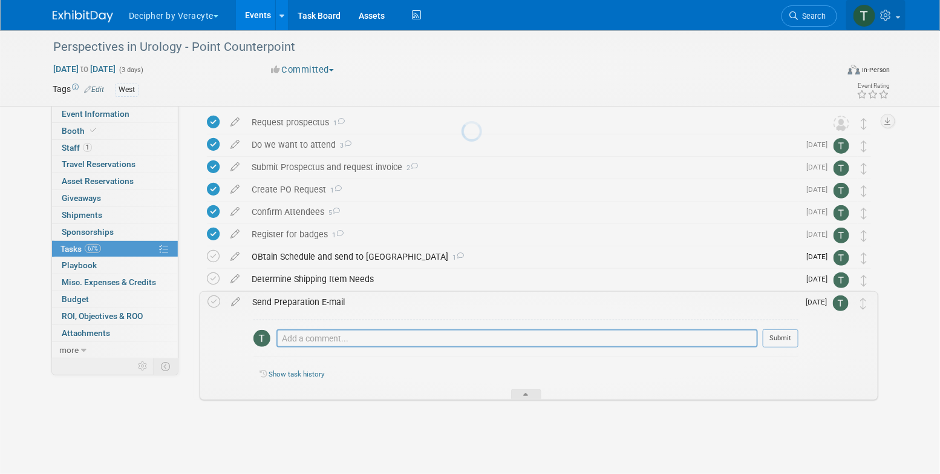
scroll to position [45, 0]
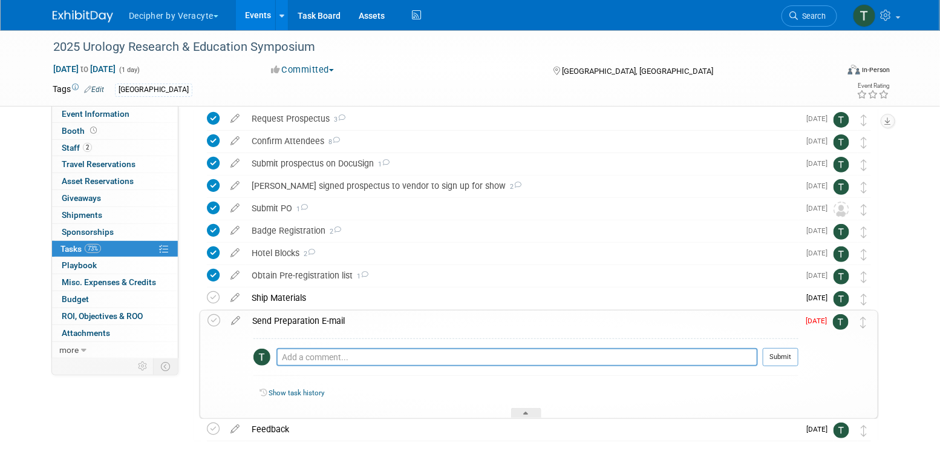
scroll to position [90, 0]
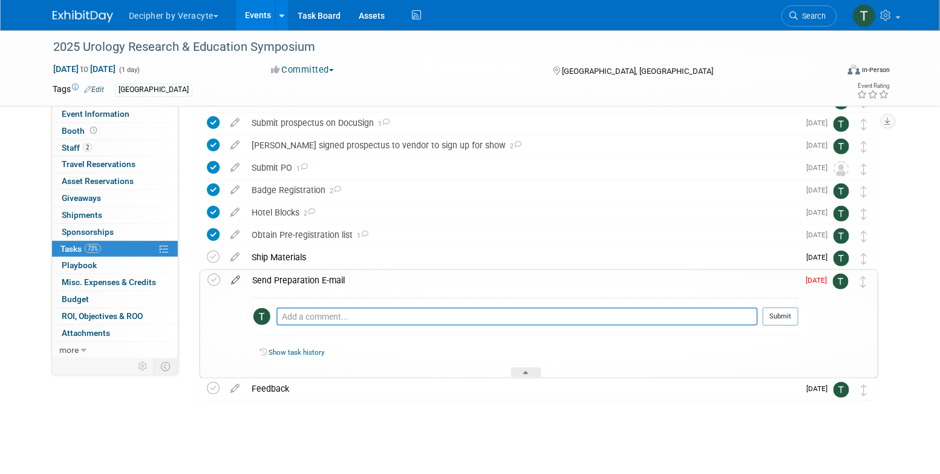
click at [232, 281] on icon at bounding box center [235, 277] width 21 height 15
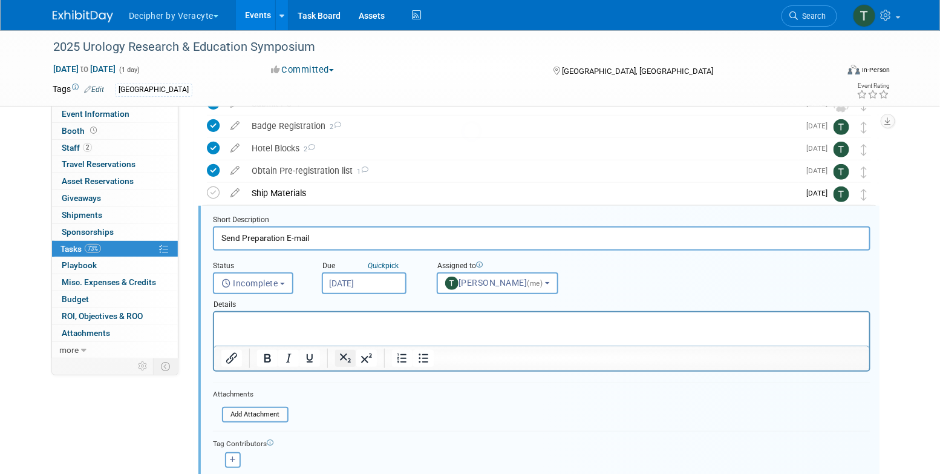
scroll to position [182, 0]
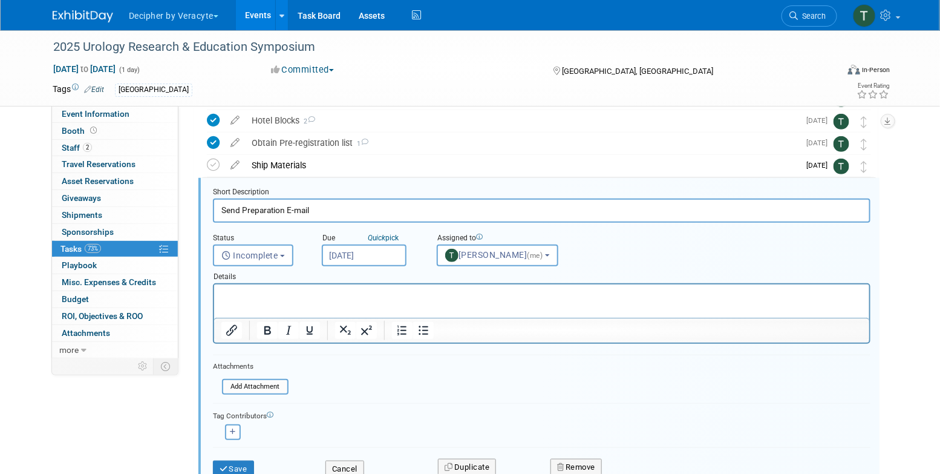
click at [381, 254] on input "Oct 10, 2025" at bounding box center [364, 255] width 85 height 22
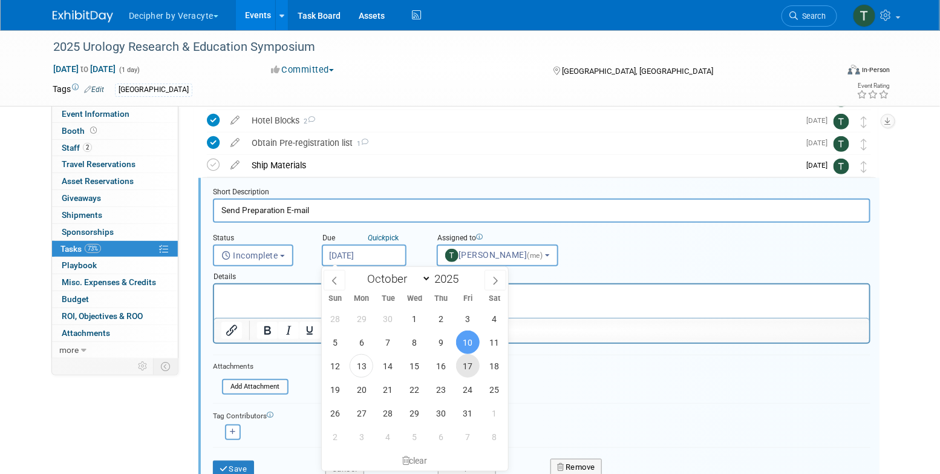
click at [465, 371] on span "17" at bounding box center [468, 366] width 24 height 24
type input "Oct 17, 2025"
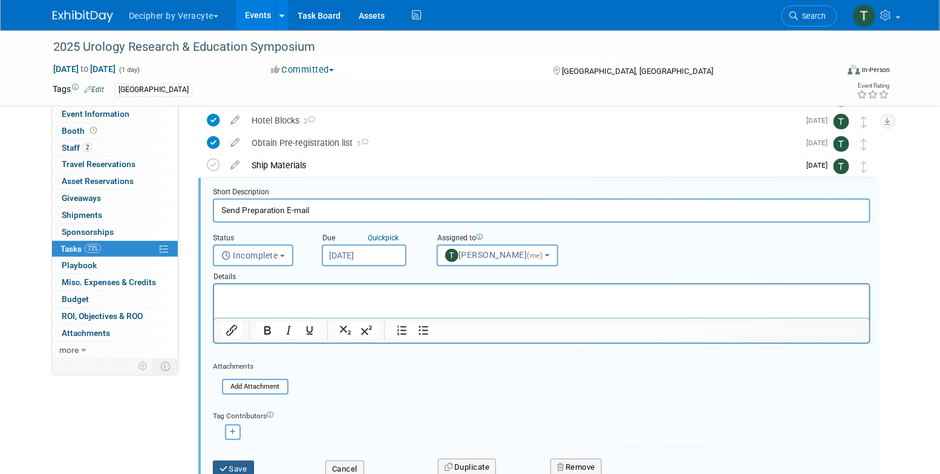
click at [245, 460] on button "Save" at bounding box center [233, 468] width 41 height 17
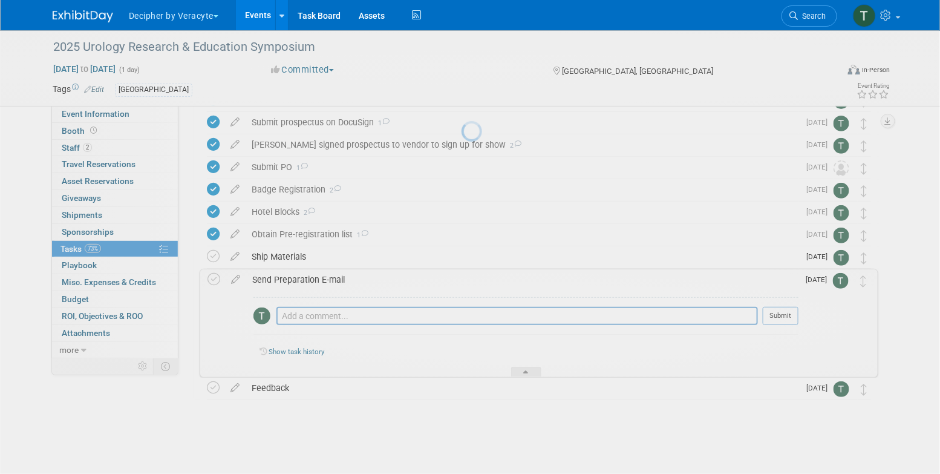
scroll to position [90, 0]
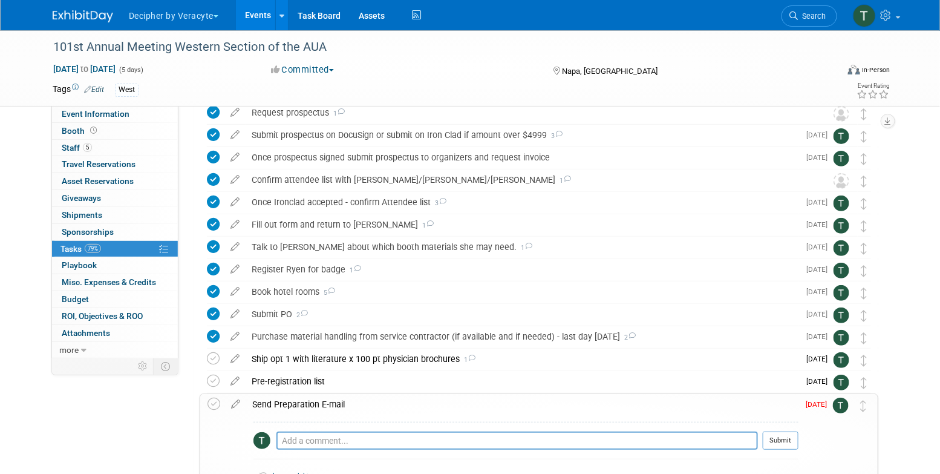
scroll to position [67, 0]
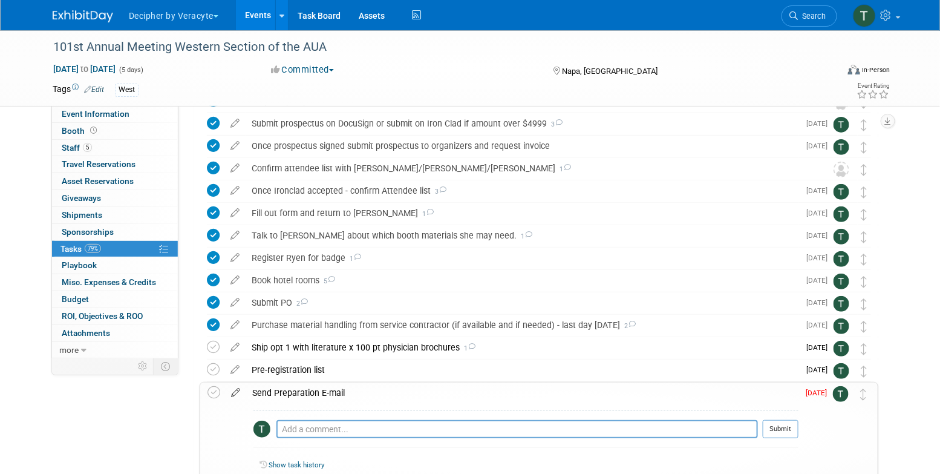
click at [233, 392] on icon at bounding box center [235, 389] width 21 height 15
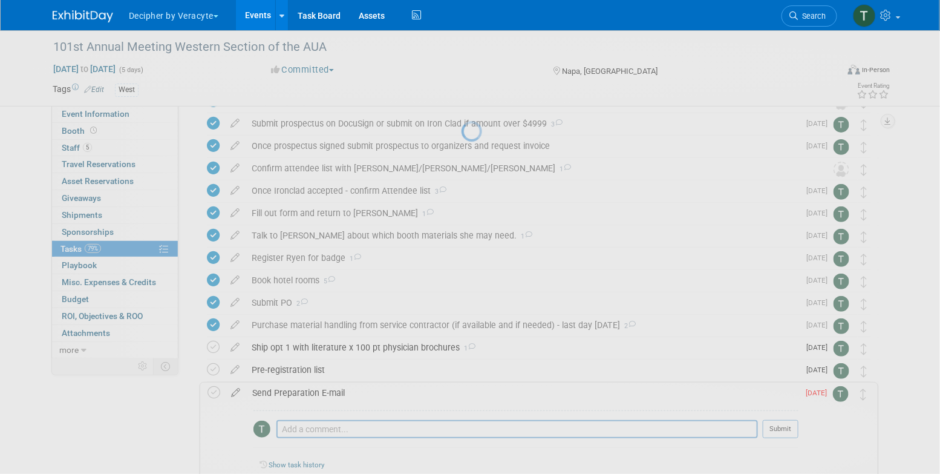
select select "9"
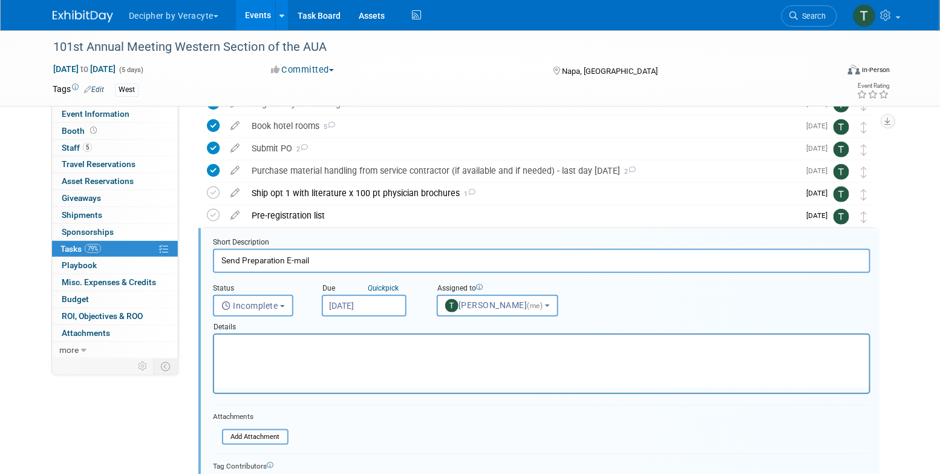
scroll to position [271, 0]
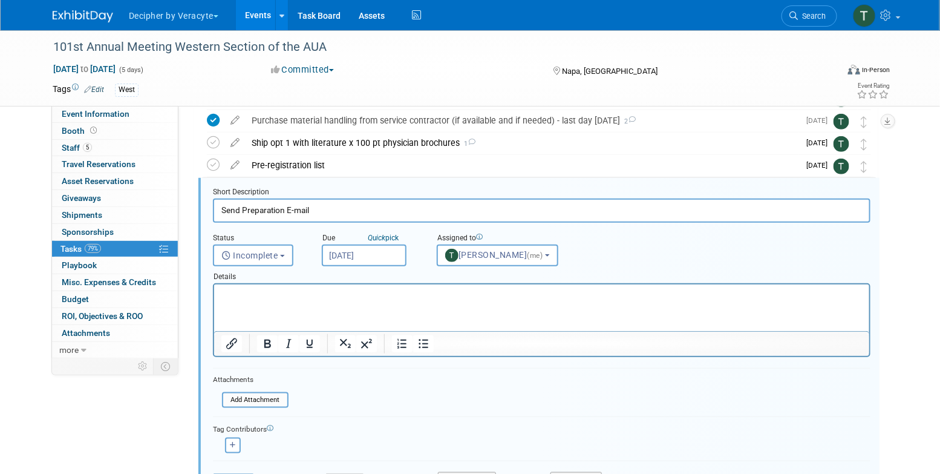
click at [362, 266] on div "Details" at bounding box center [542, 274] width 658 height 17
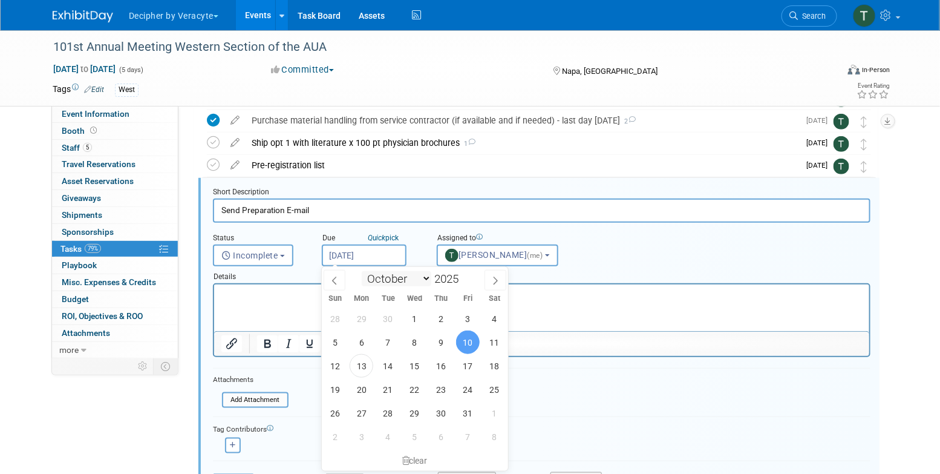
click at [363, 261] on input "Oct 10, 2025" at bounding box center [364, 255] width 85 height 22
click at [470, 372] on span "17" at bounding box center [468, 366] width 24 height 24
type input "Oct 17, 2025"
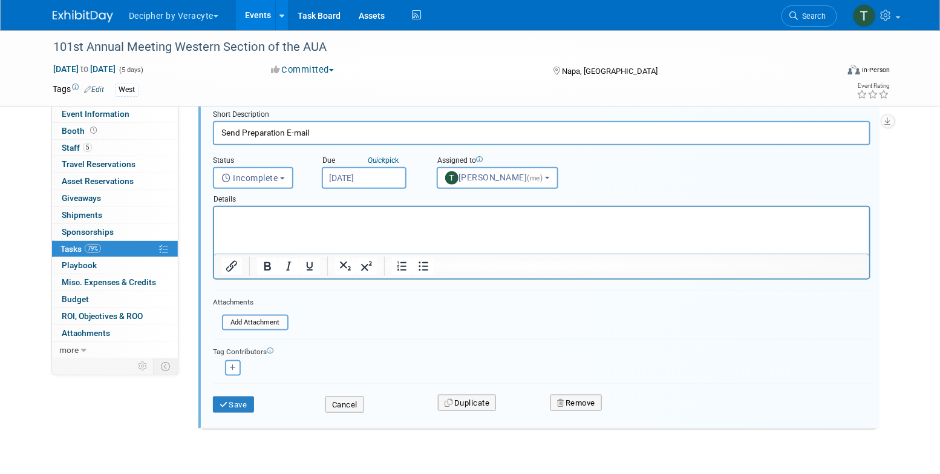
scroll to position [358, 0]
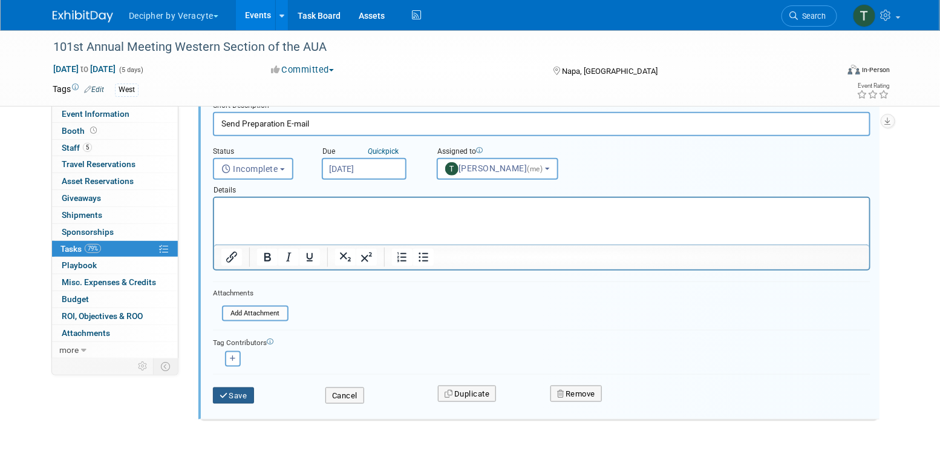
click at [238, 390] on button "Save" at bounding box center [233, 395] width 41 height 17
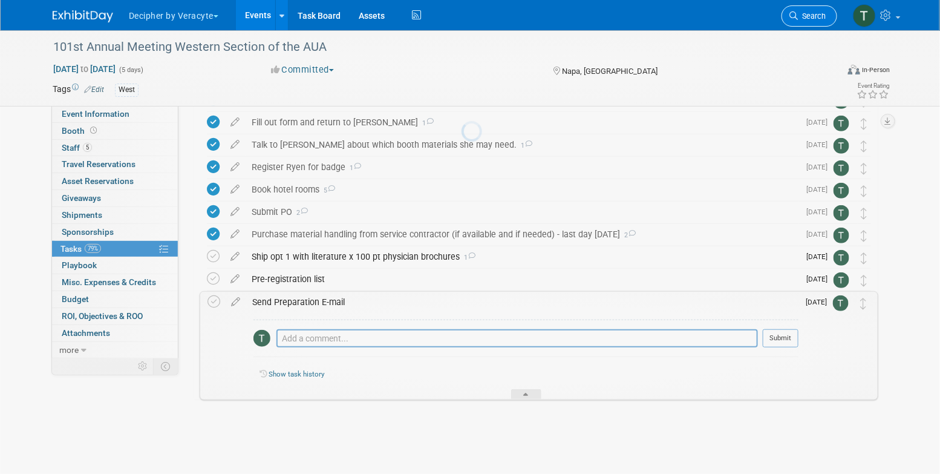
scroll to position [157, 0]
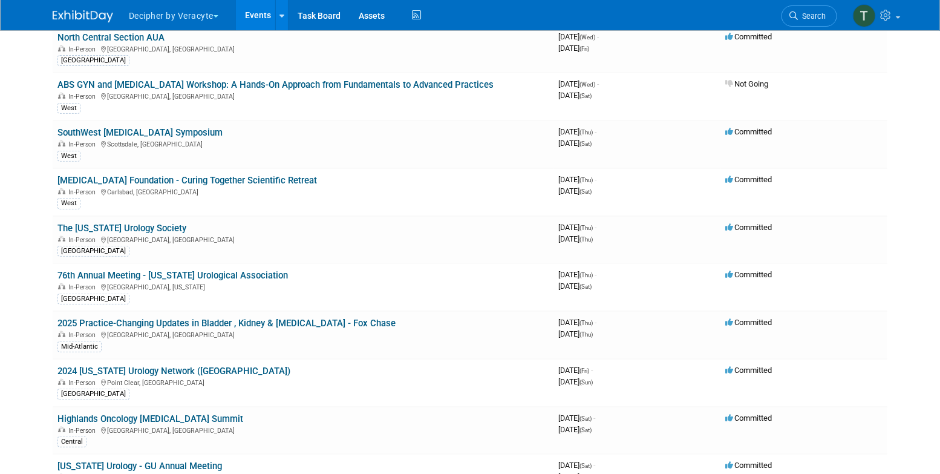
scroll to position [110, 0]
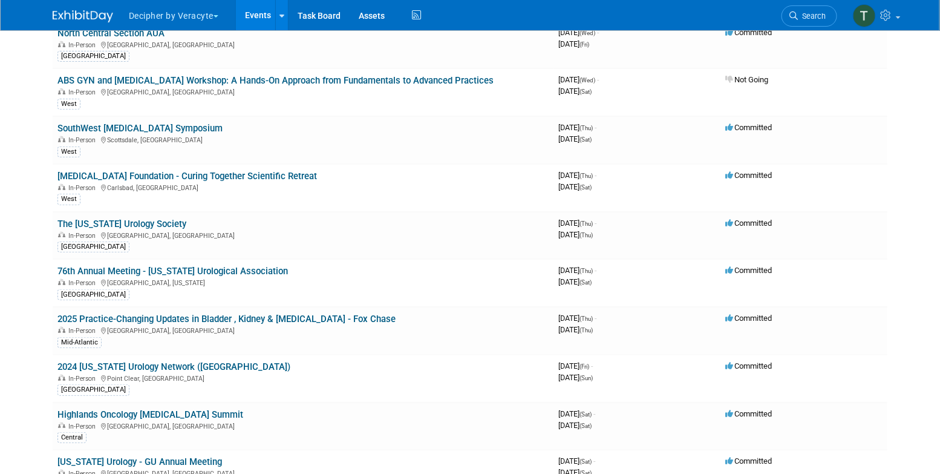
click at [252, 8] on link "Events" at bounding box center [258, 15] width 44 height 30
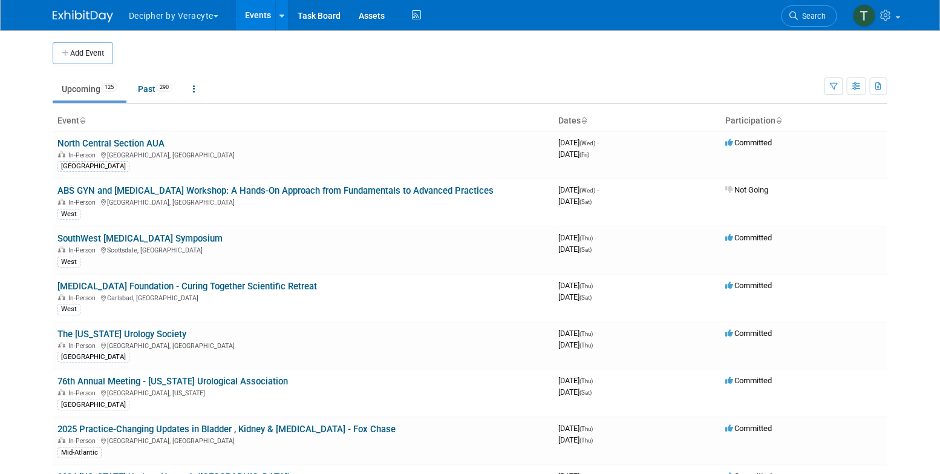
scroll to position [712, 0]
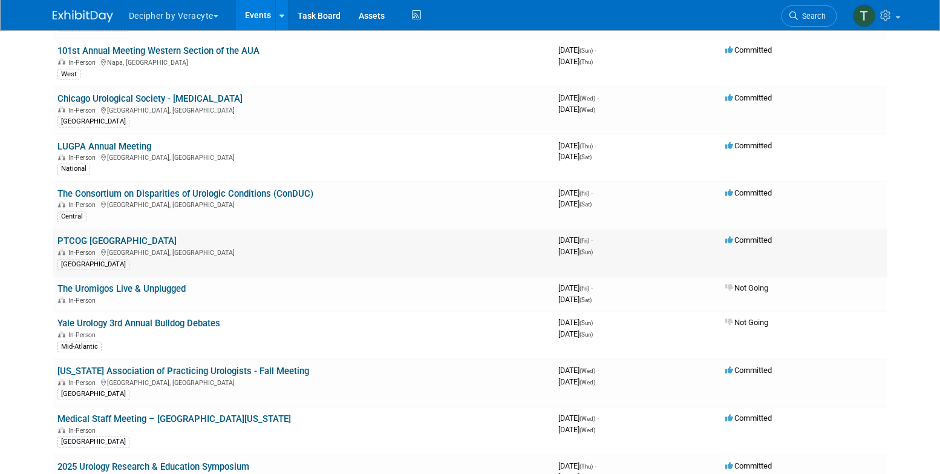
click at [115, 236] on link "PTCOG [GEOGRAPHIC_DATA]" at bounding box center [116, 241] width 119 height 11
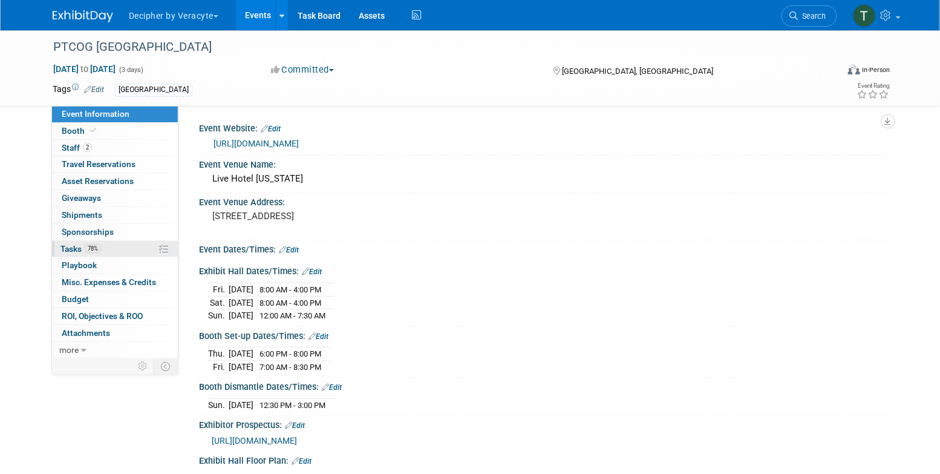
click at [117, 255] on link "78% Tasks 78%" at bounding box center [115, 249] width 126 height 16
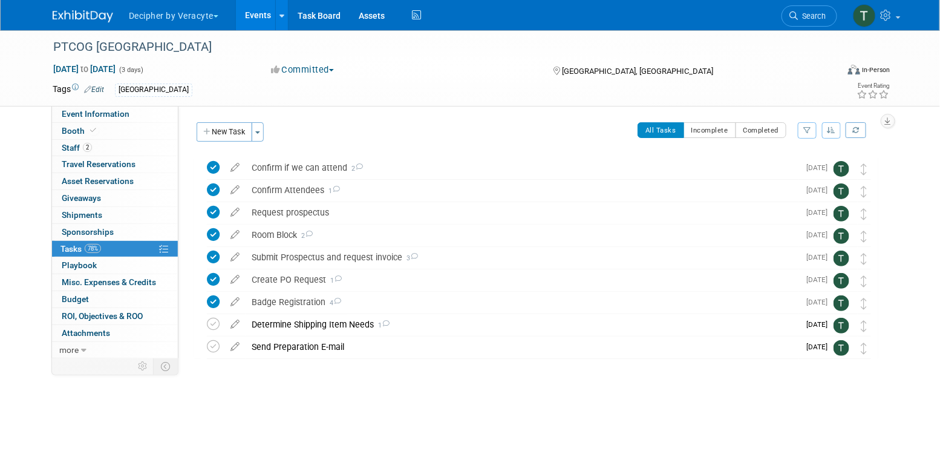
click at [266, 23] on link "Events" at bounding box center [258, 15] width 44 height 30
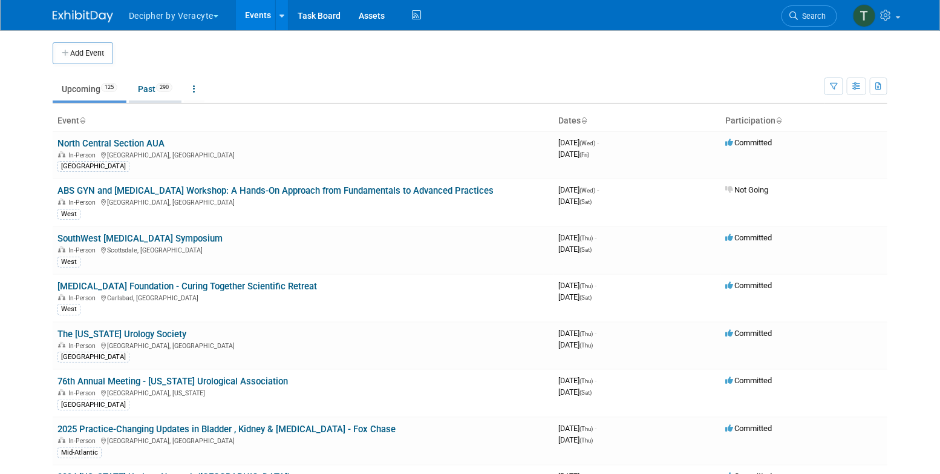
click at [168, 90] on span "290" at bounding box center [164, 87] width 16 height 9
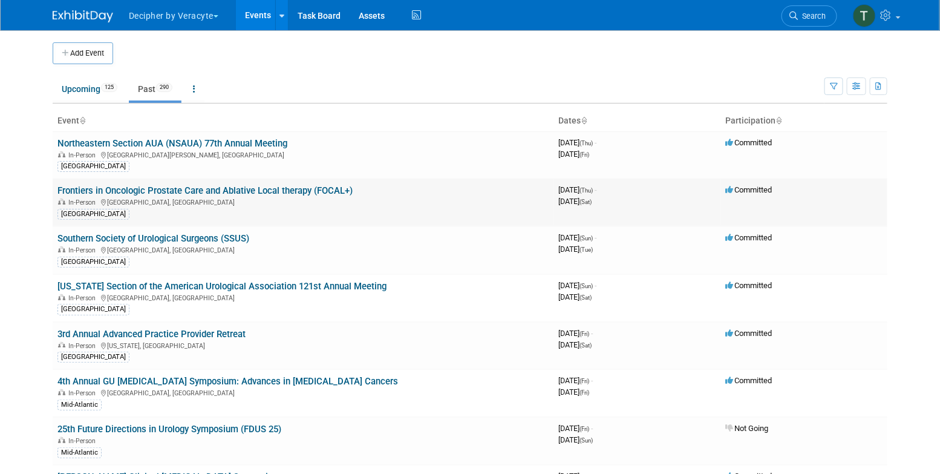
click at [214, 194] on link "Frontiers in Oncologic Prostate Care and Ablative Local therapy (FOCAL+)" at bounding box center [204, 190] width 295 height 11
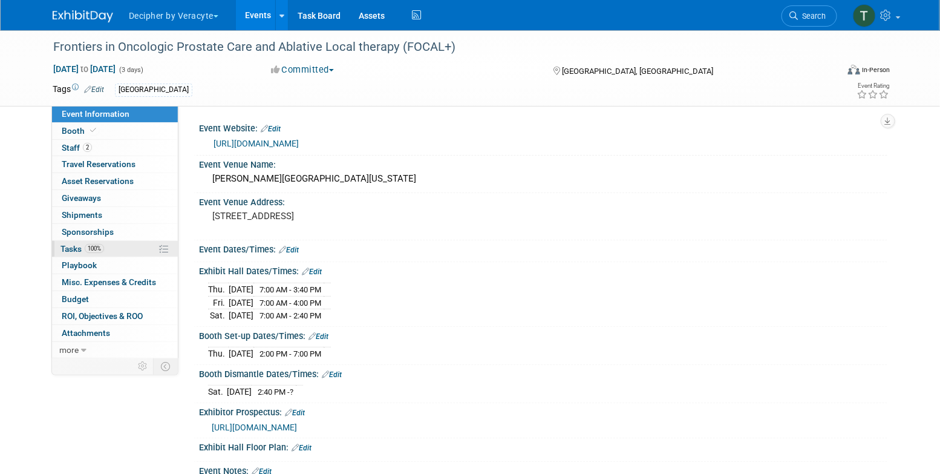
click at [126, 241] on link "100% Tasks 100%" at bounding box center [115, 249] width 126 height 16
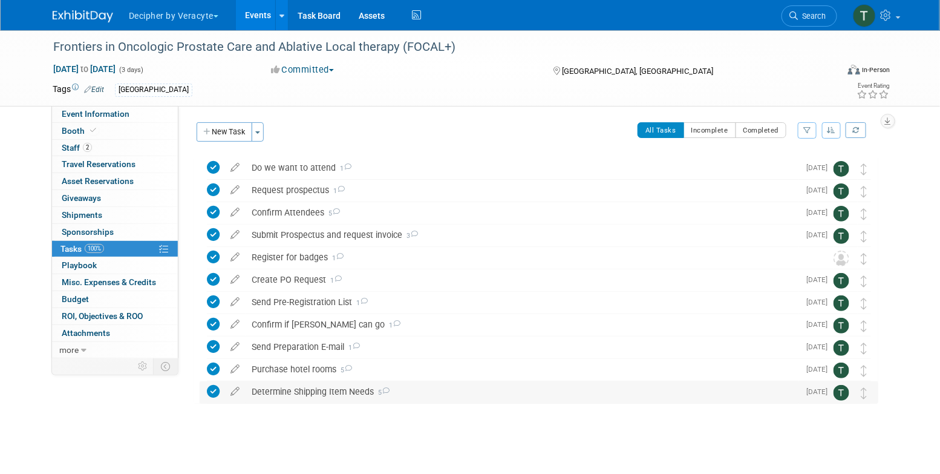
click at [303, 392] on div "Determine Shipping Item Needs 5" at bounding box center [523, 391] width 554 height 21
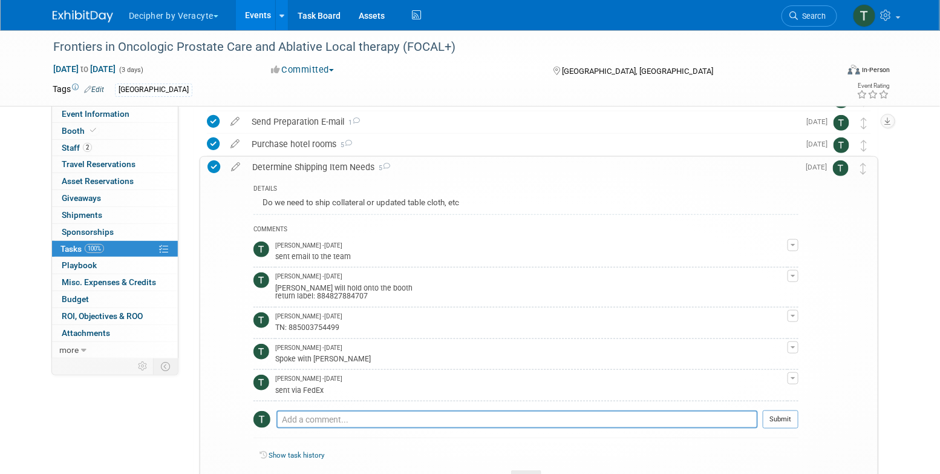
scroll to position [227, 0]
click at [250, 13] on link "Events" at bounding box center [258, 15] width 44 height 30
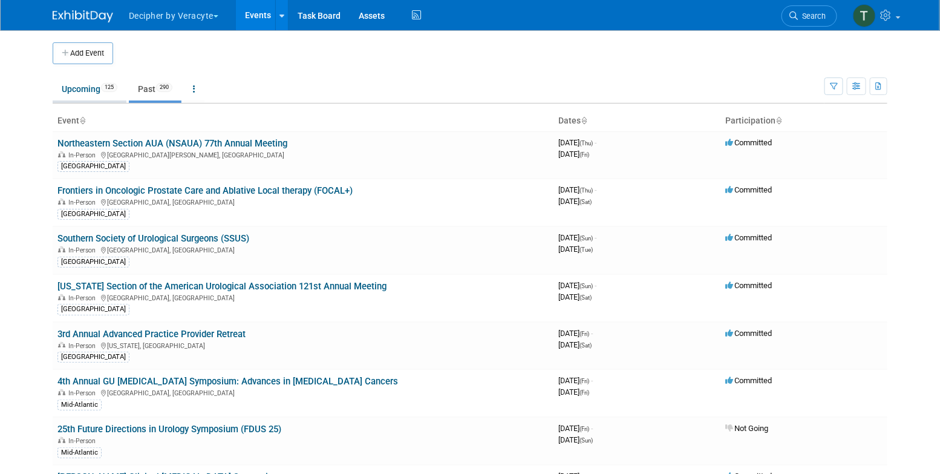
click at [94, 94] on link "Upcoming 125" at bounding box center [90, 88] width 74 height 23
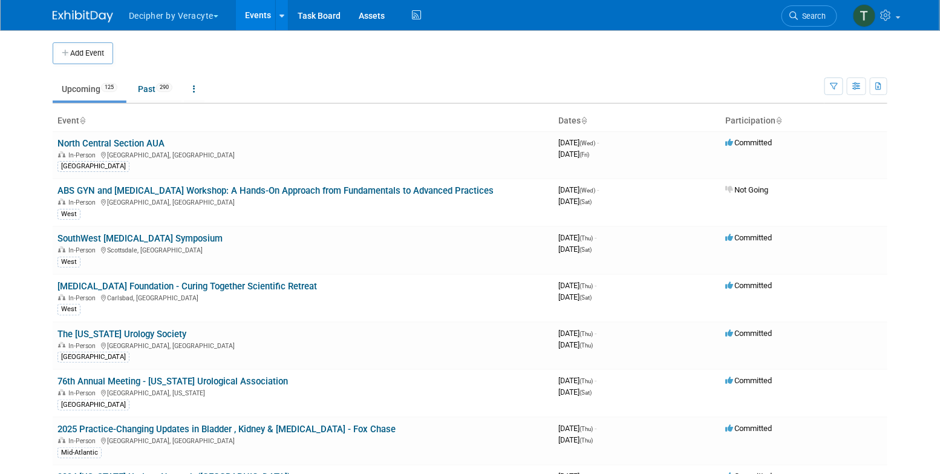
scroll to position [1906, 0]
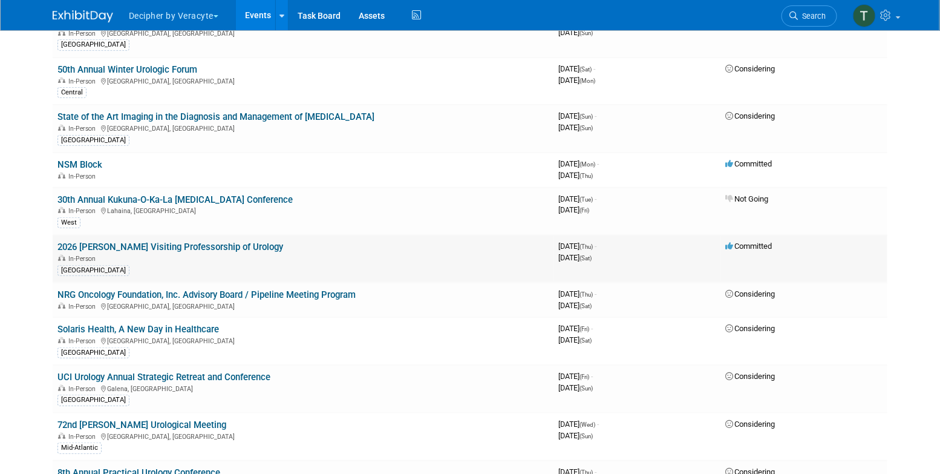
click at [178, 241] on link "2026 [PERSON_NAME] Visiting Professorship of Urology" at bounding box center [170, 246] width 226 height 11
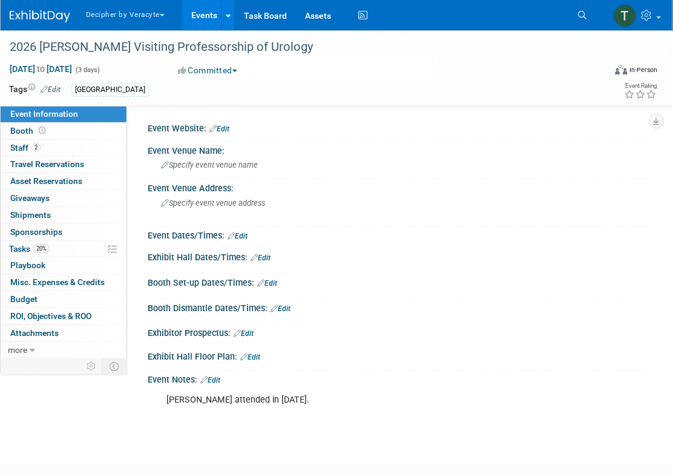
click at [191, 13] on link "Events" at bounding box center [204, 15] width 44 height 30
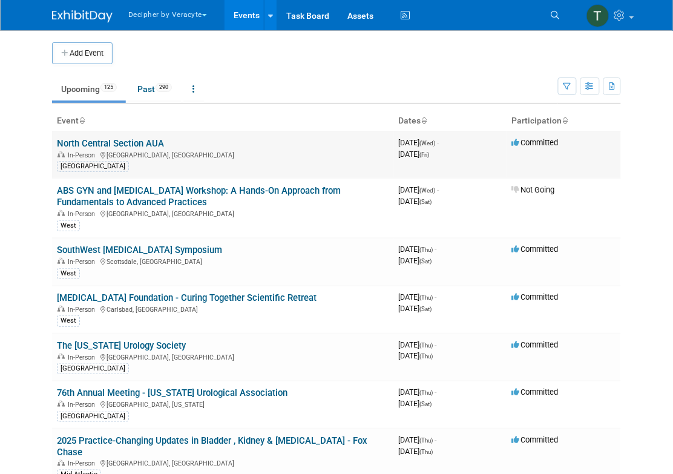
click at [122, 148] on td "North Central Section AUA In-Person Chicago, IL North Central" at bounding box center [222, 154] width 341 height 47
click at [122, 149] on div "In-Person Chicago, IL" at bounding box center [223, 154] width 332 height 10
click at [122, 140] on link "North Central Section AUA" at bounding box center [110, 143] width 107 height 11
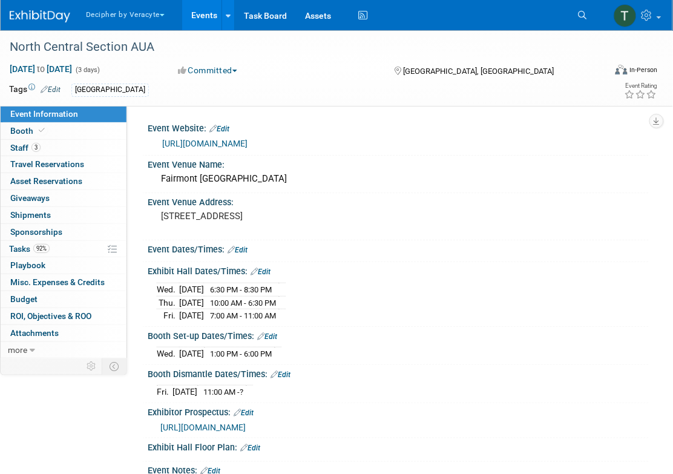
click at [76, 256] on div "92% Tasks 92% Tasks" at bounding box center [64, 249] width 126 height 17
click at [76, 248] on link "92% Tasks 92%" at bounding box center [64, 249] width 126 height 16
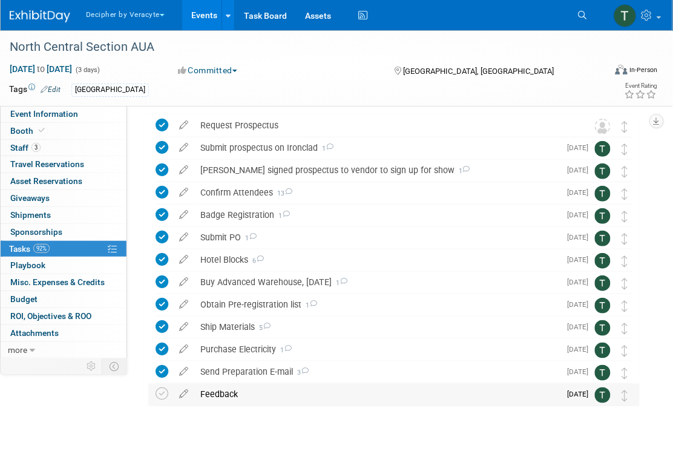
scroll to position [48, 0]
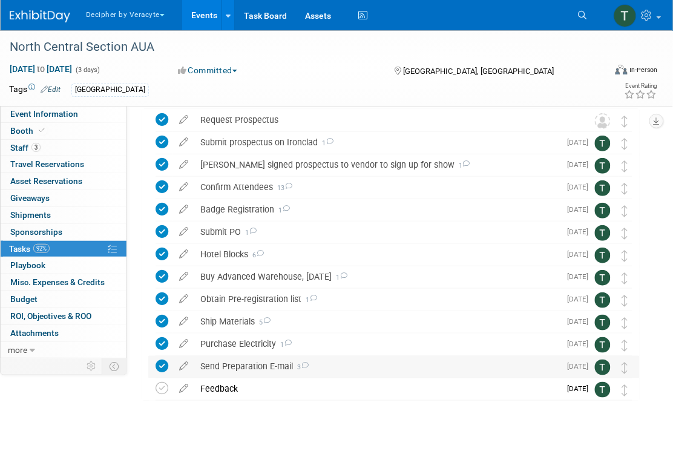
click at [265, 370] on div "Send Preparation E-mail 3" at bounding box center [377, 366] width 366 height 21
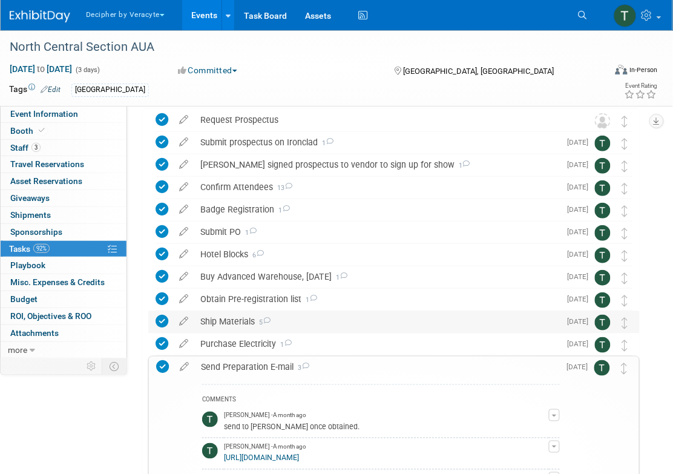
click at [246, 326] on div "Ship Materials 5" at bounding box center [377, 321] width 366 height 21
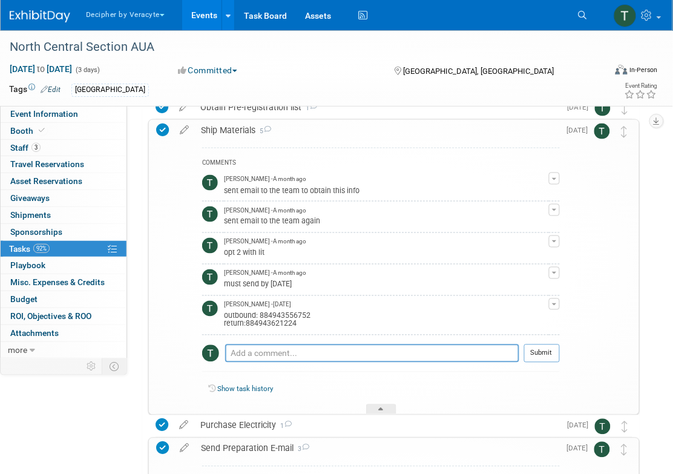
scroll to position [249, 0]
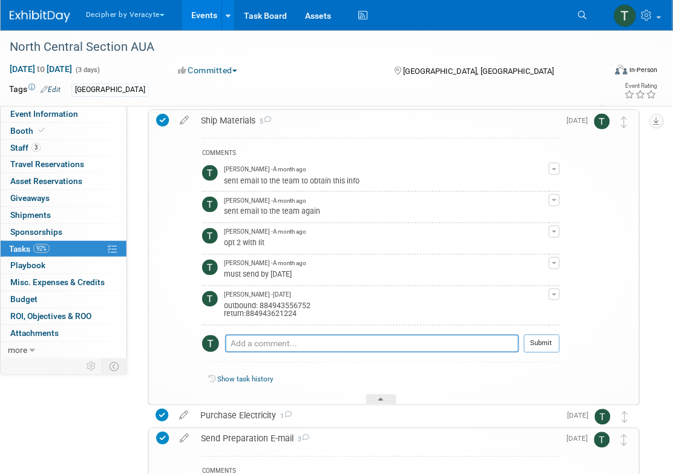
click at [283, 301] on div "outbound: 884943556752 return:884943621224" at bounding box center [386, 309] width 325 height 19
copy div "884943556752"
click at [88, 137] on link "Booth" at bounding box center [64, 131] width 126 height 16
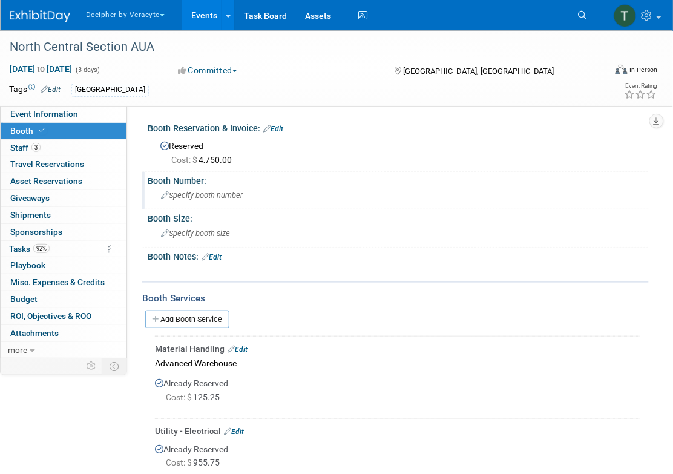
click at [206, 199] on span "Specify booth number" at bounding box center [202, 195] width 82 height 9
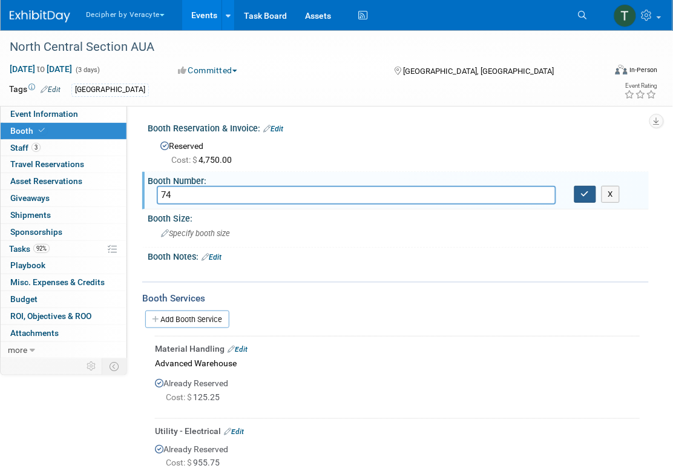
type input "74"
click at [583, 189] on button "button" at bounding box center [585, 194] width 22 height 17
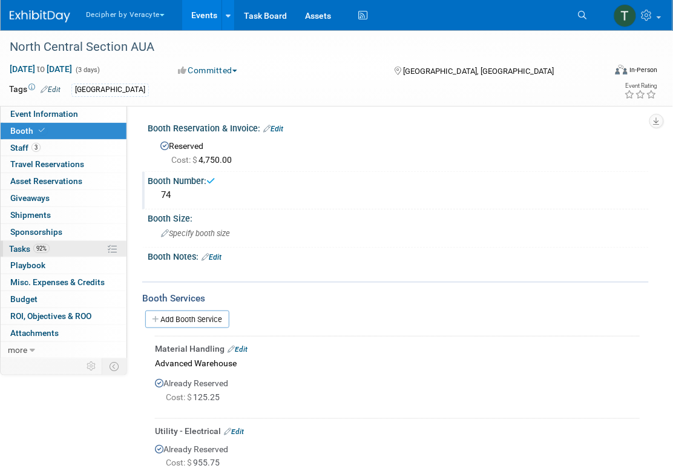
click at [31, 247] on span "Tasks 92%" at bounding box center [29, 249] width 41 height 10
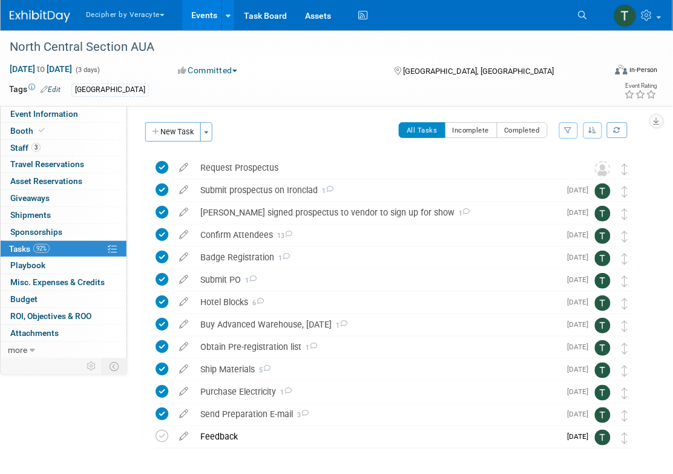
click at [203, 22] on link "Events" at bounding box center [204, 15] width 44 height 30
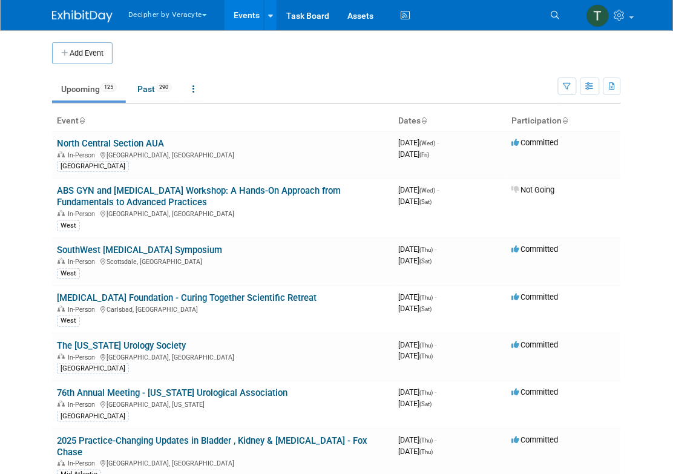
scroll to position [735, 0]
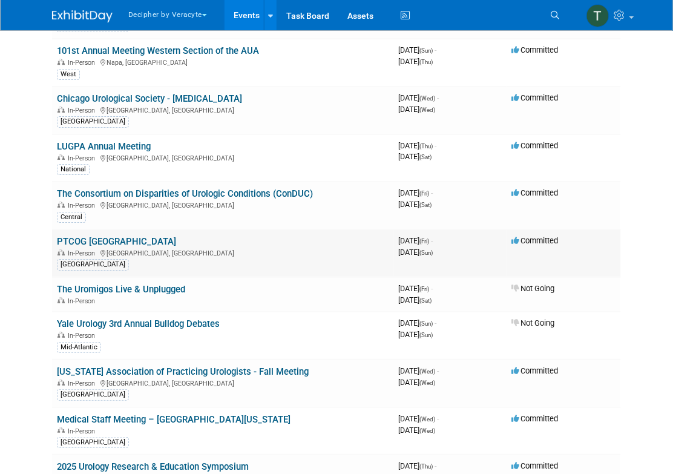
click at [144, 239] on link "PTCOG [GEOGRAPHIC_DATA]" at bounding box center [116, 241] width 119 height 11
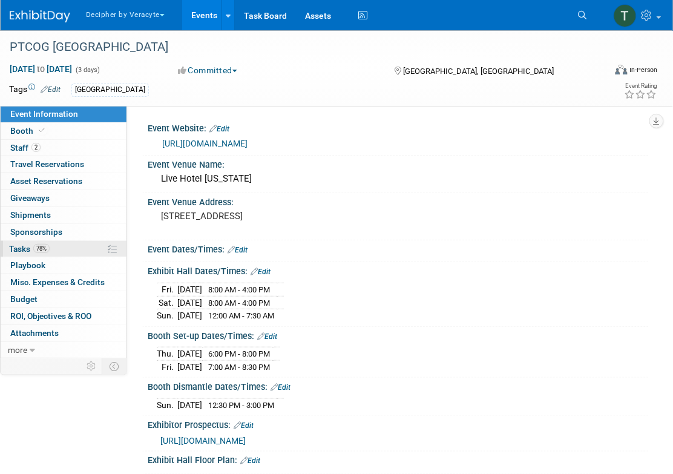
click at [70, 255] on link "78% Tasks 78%" at bounding box center [64, 249] width 126 height 16
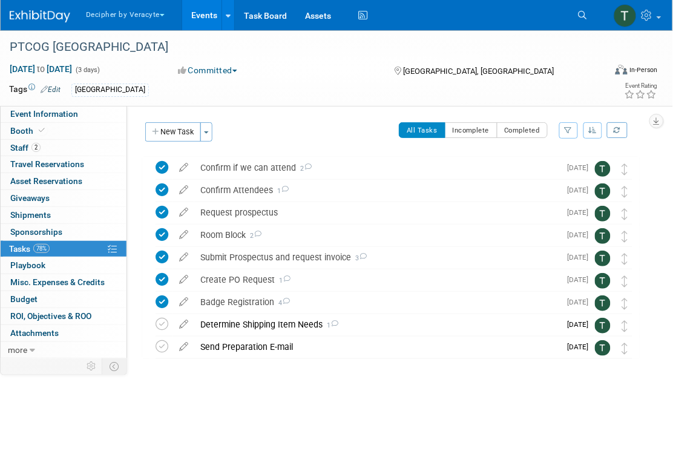
click at [206, 5] on link "Events" at bounding box center [204, 15] width 44 height 30
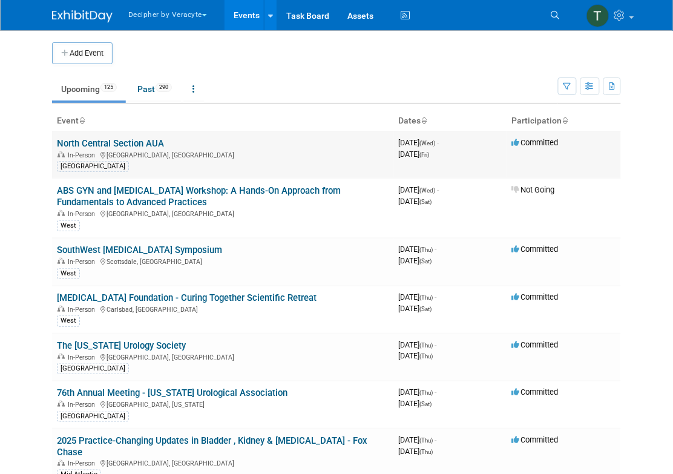
click at [166, 145] on td "North Central Section AUA In-Person [GEOGRAPHIC_DATA], [GEOGRAPHIC_DATA] [GEOGR…" at bounding box center [222, 154] width 341 height 47
click at [157, 143] on link "North Central Section AUA" at bounding box center [110, 143] width 107 height 11
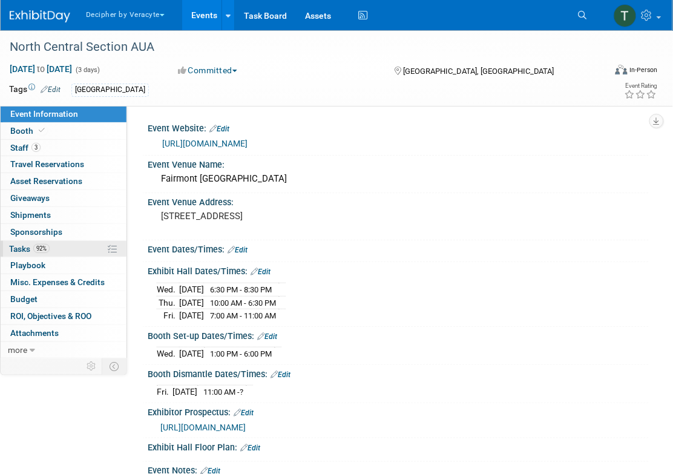
click at [87, 246] on link "92% Tasks 92%" at bounding box center [64, 249] width 126 height 16
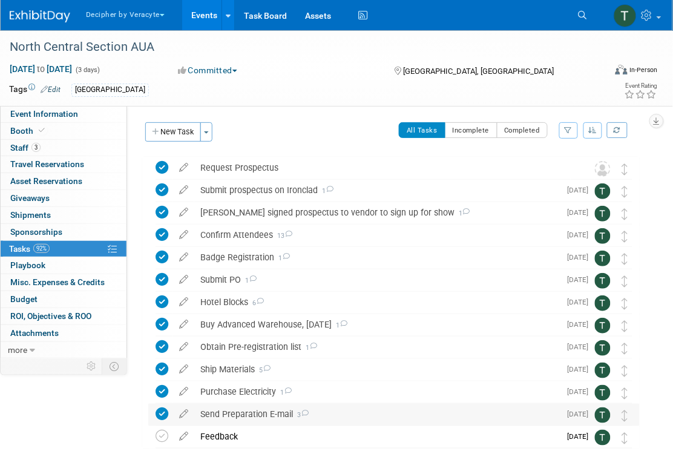
click at [229, 413] on div "Send Preparation E-mail 3" at bounding box center [377, 414] width 366 height 21
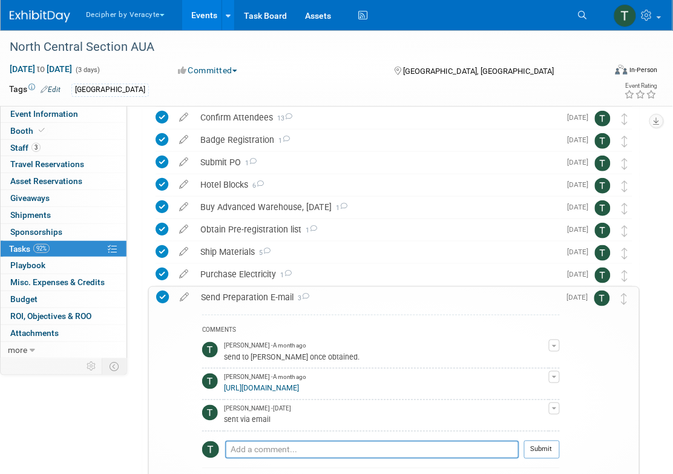
scroll to position [121, 0]
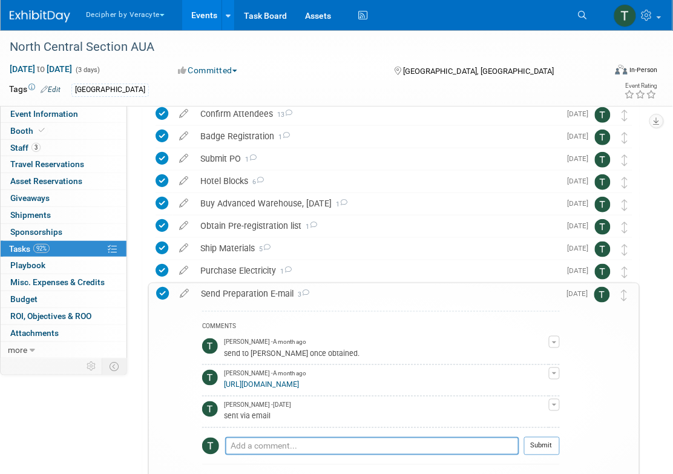
click at [234, 294] on div "Send Preparation E-mail 3" at bounding box center [377, 293] width 365 height 21
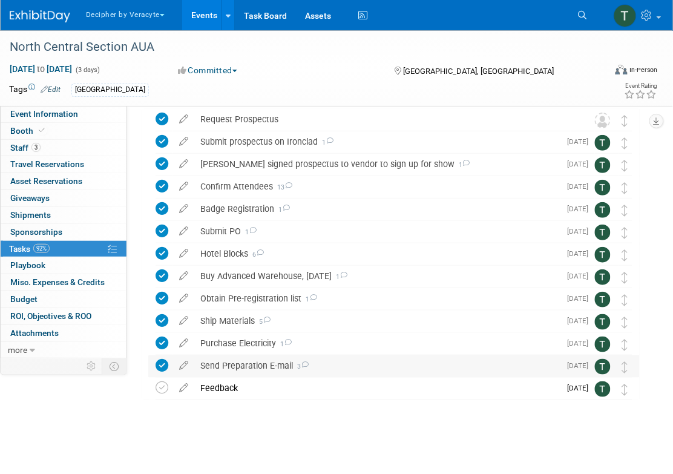
scroll to position [48, 0]
click at [232, 321] on div "Ship Materials 5" at bounding box center [377, 321] width 366 height 21
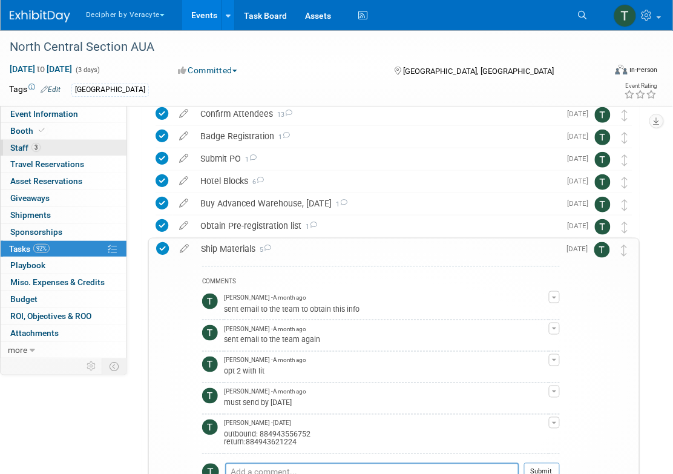
click at [65, 145] on link "3 Staff 3" at bounding box center [64, 148] width 126 height 16
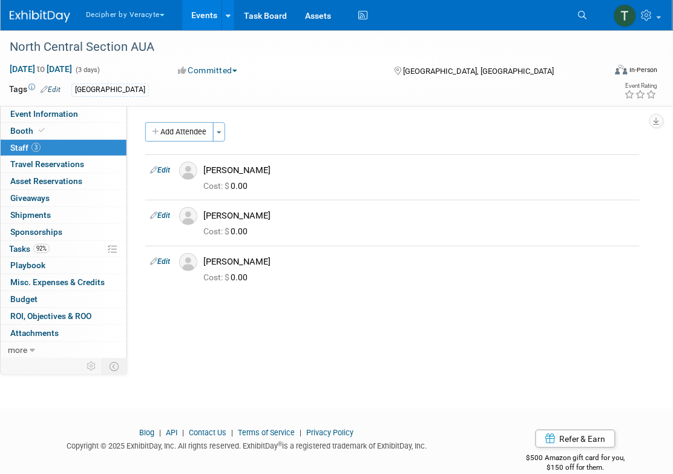
click at [212, 17] on link "Events" at bounding box center [204, 15] width 44 height 30
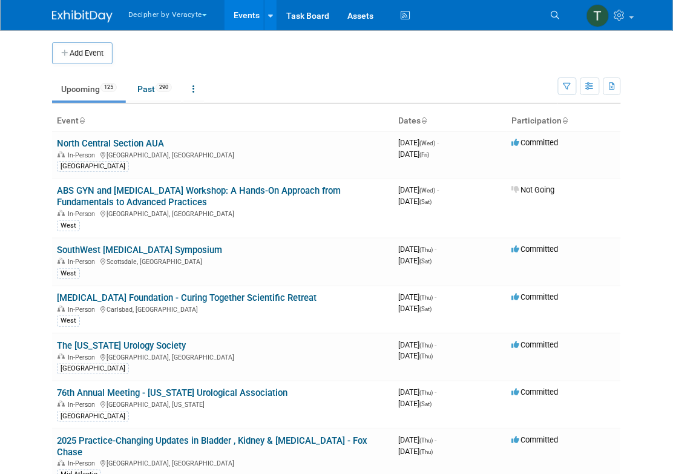
scroll to position [2248, 0]
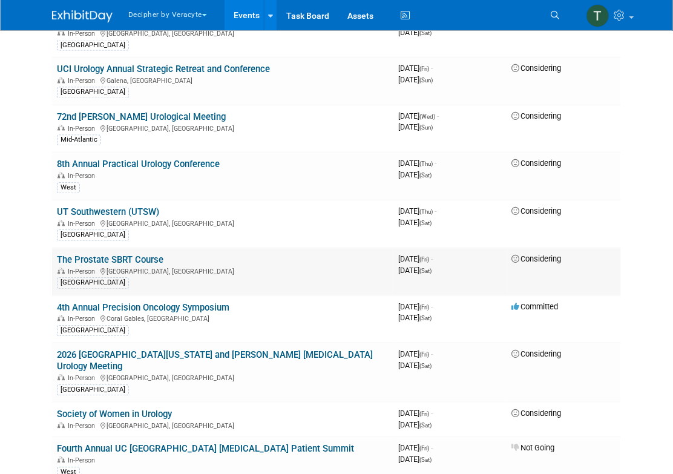
click at [130, 255] on link "The Prostate SBRT Course" at bounding box center [110, 260] width 106 height 11
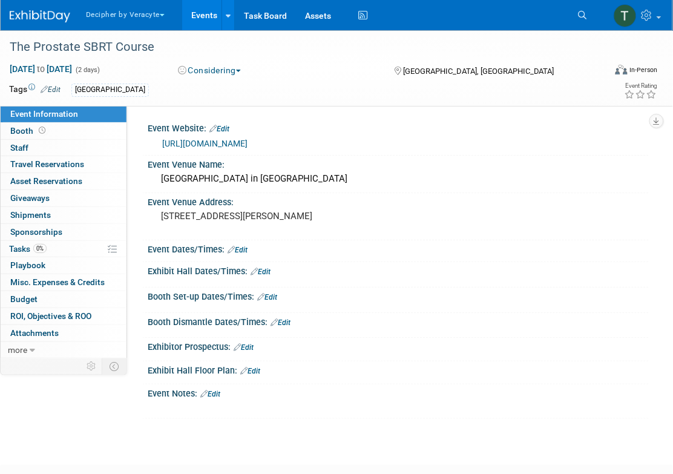
click at [214, 394] on link "Edit" at bounding box center [210, 394] width 20 height 8
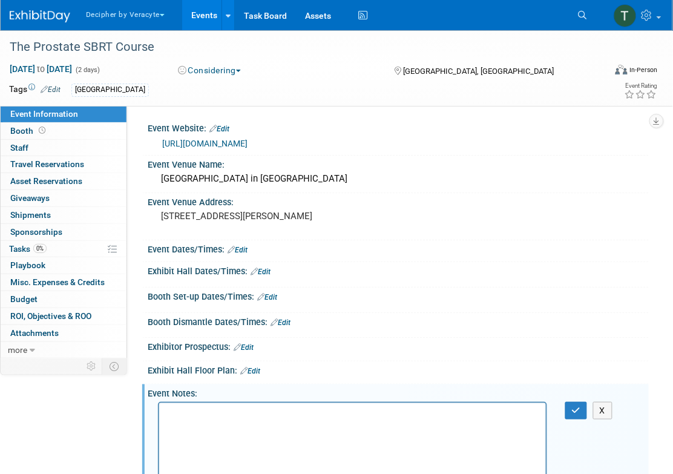
scroll to position [285, 0]
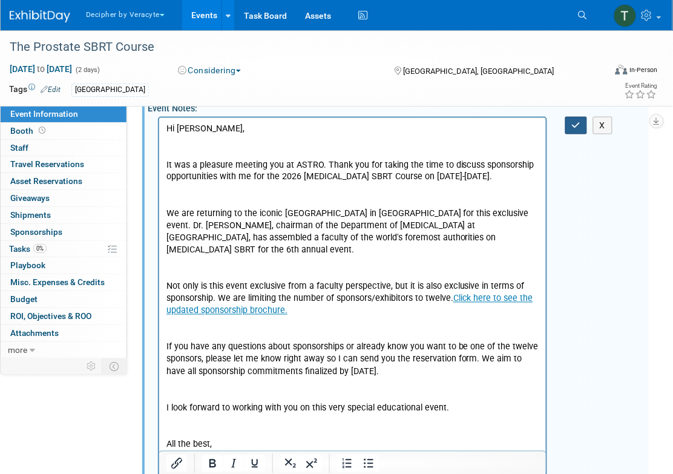
click at [576, 128] on button "button" at bounding box center [576, 126] width 22 height 18
